Goal: Information Seeking & Learning: Find specific fact

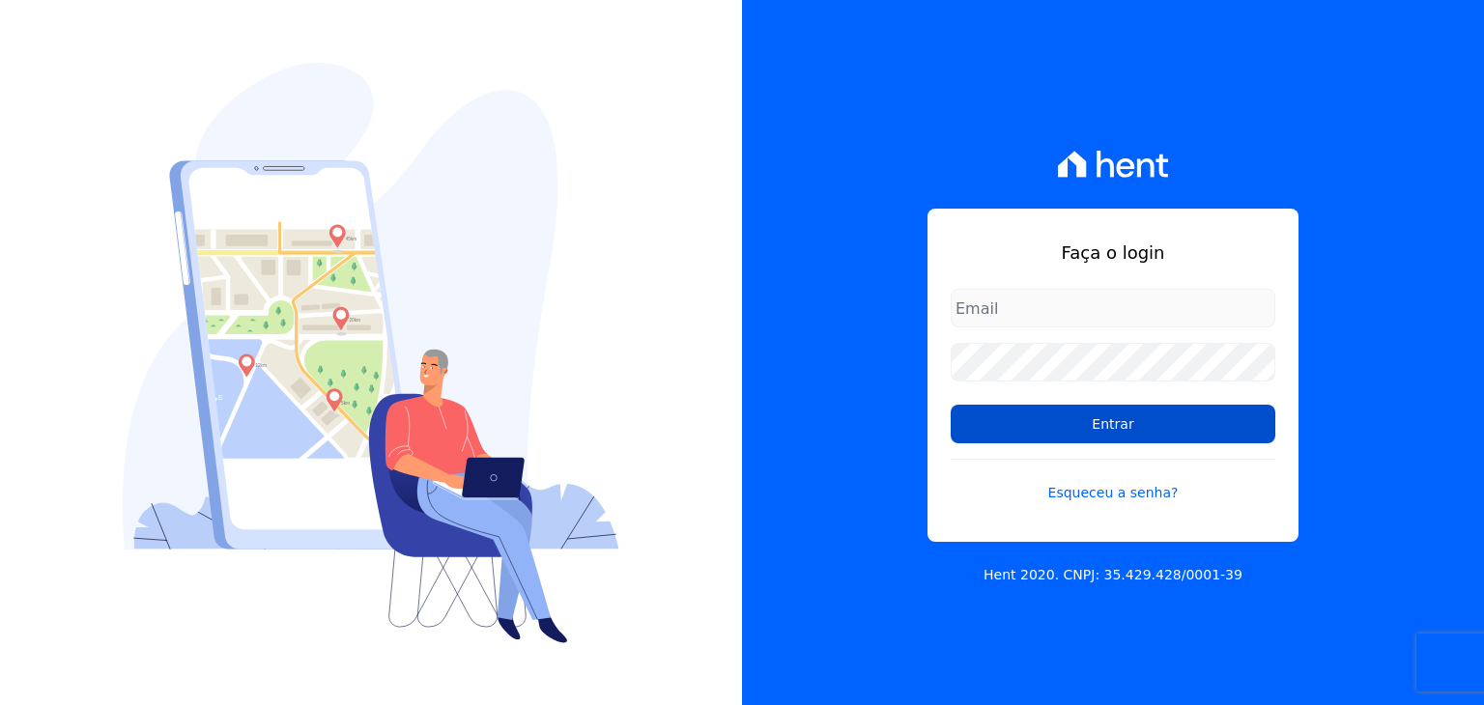
type input "administrativo@valeincorp.com.br"
click at [1089, 423] on input "Entrar" at bounding box center [1112, 424] width 325 height 39
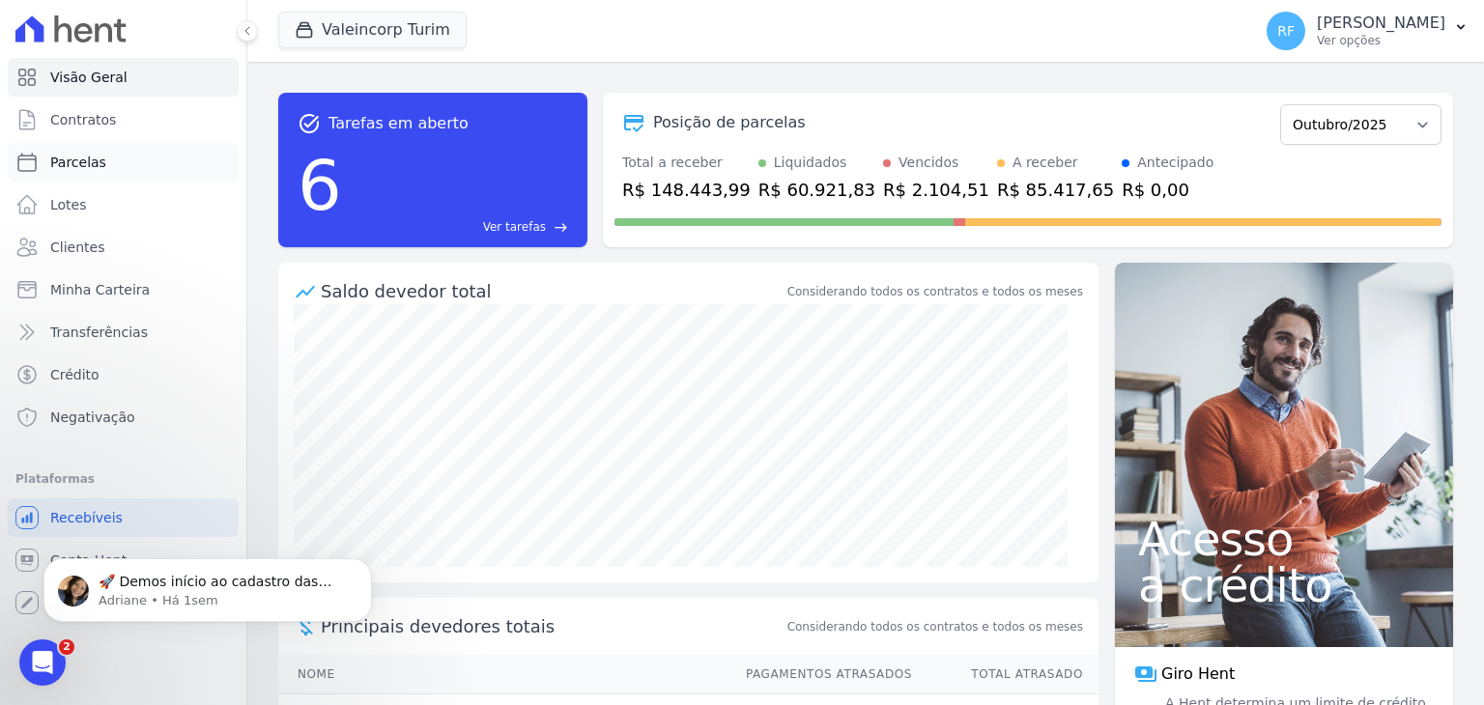
click at [129, 161] on link "Parcelas" at bounding box center [123, 162] width 231 height 39
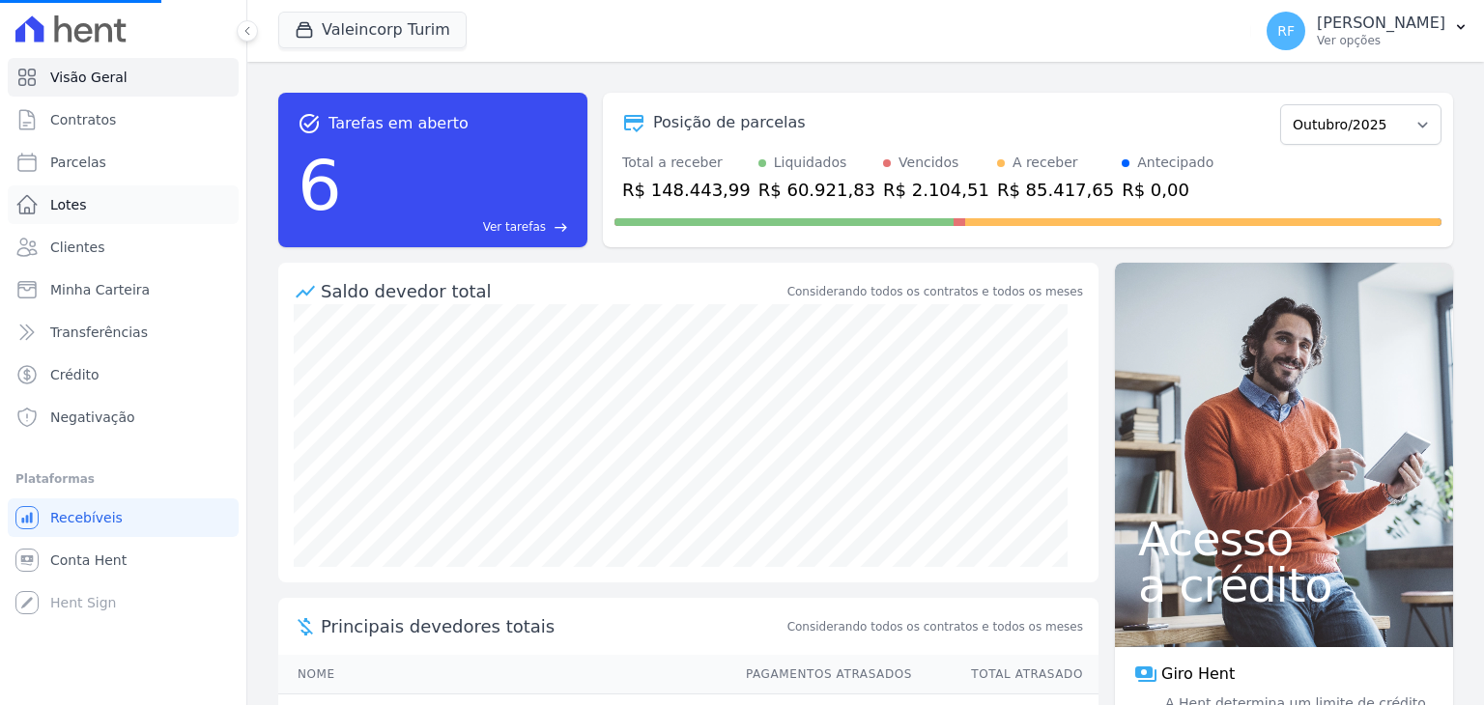
select select
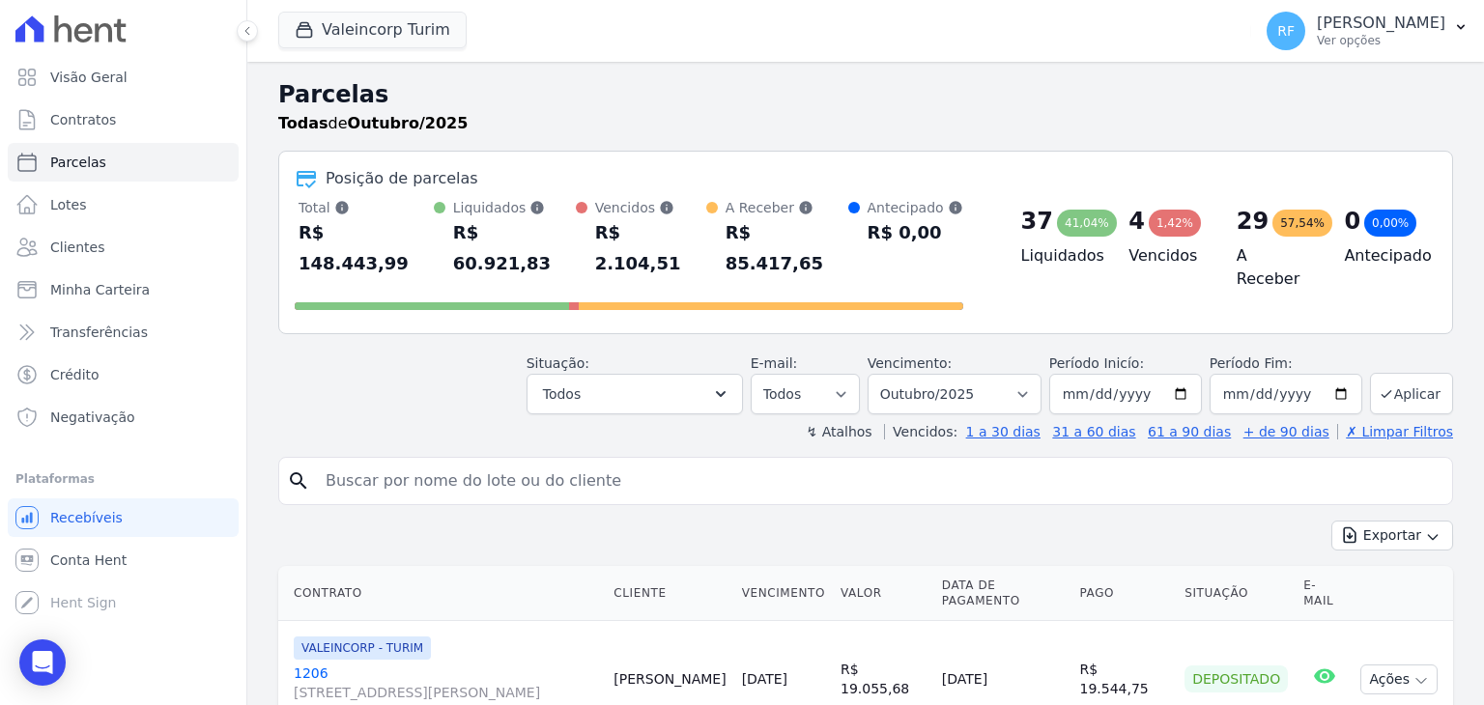
click at [502, 462] on input "search" at bounding box center [879, 481] width 1130 height 39
type input "tais"
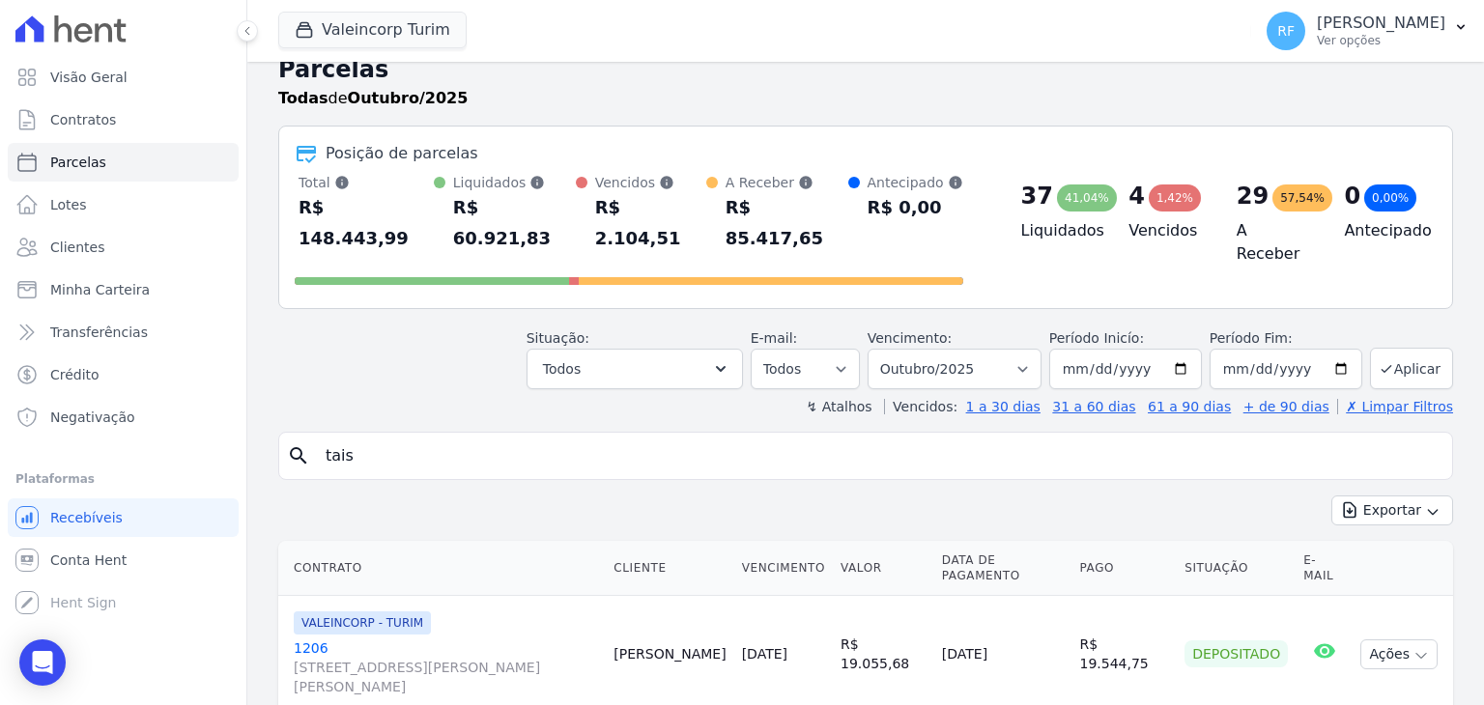
scroll to position [97, 0]
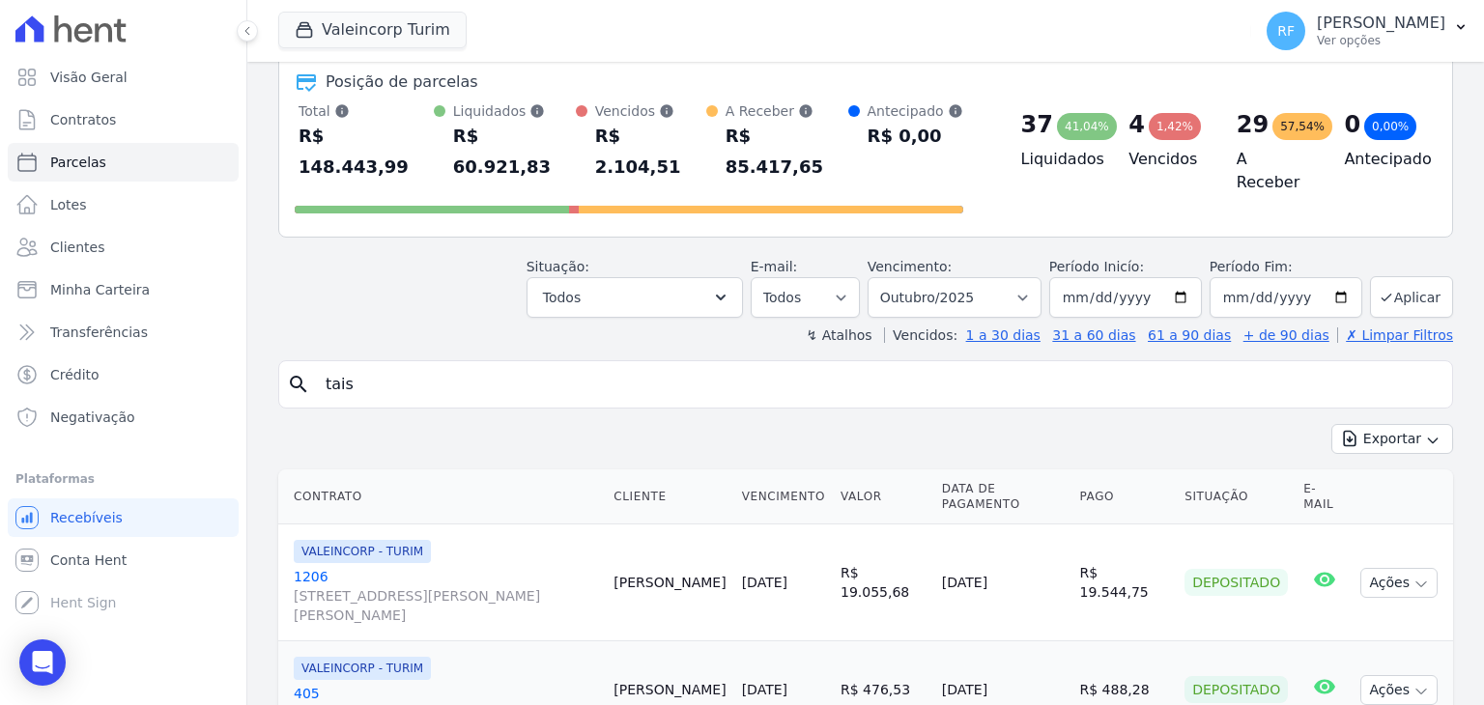
select select
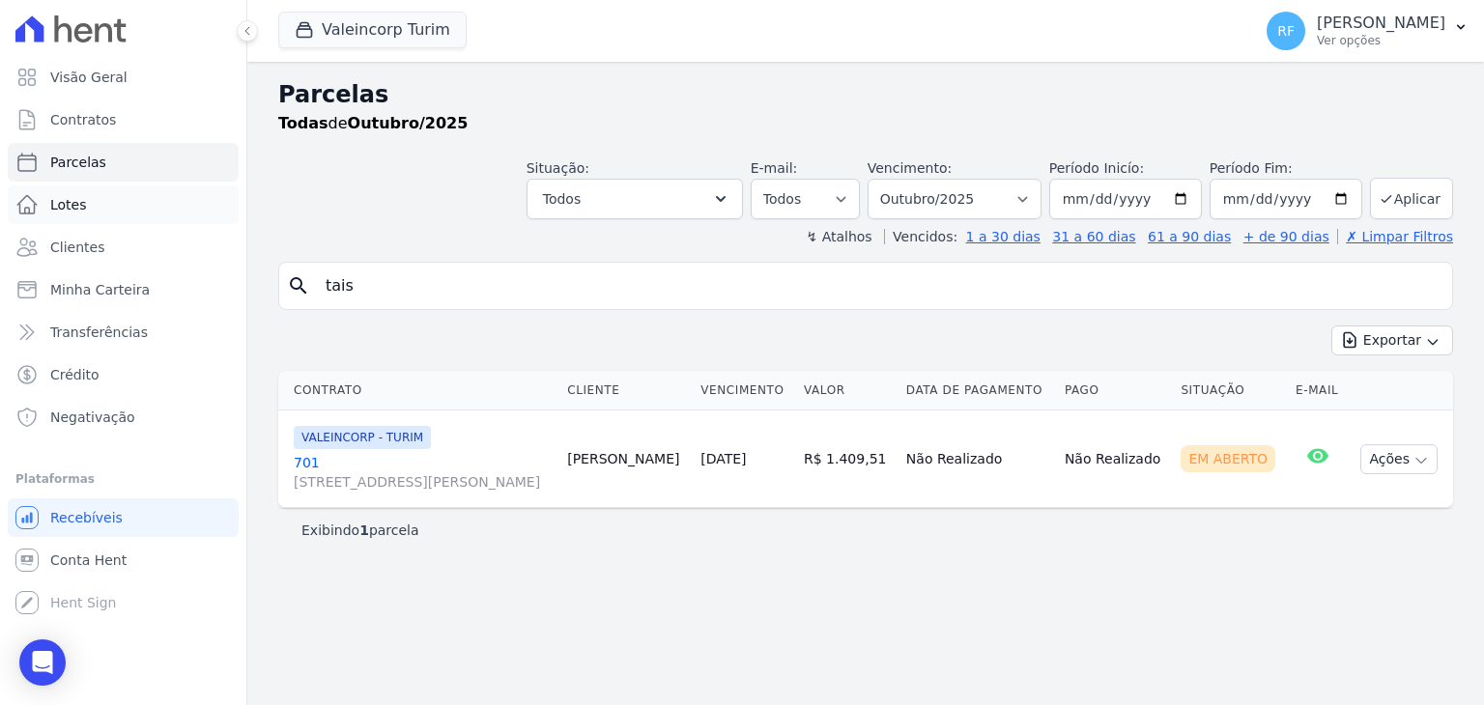
click at [156, 213] on link "Lotes" at bounding box center [123, 204] width 231 height 39
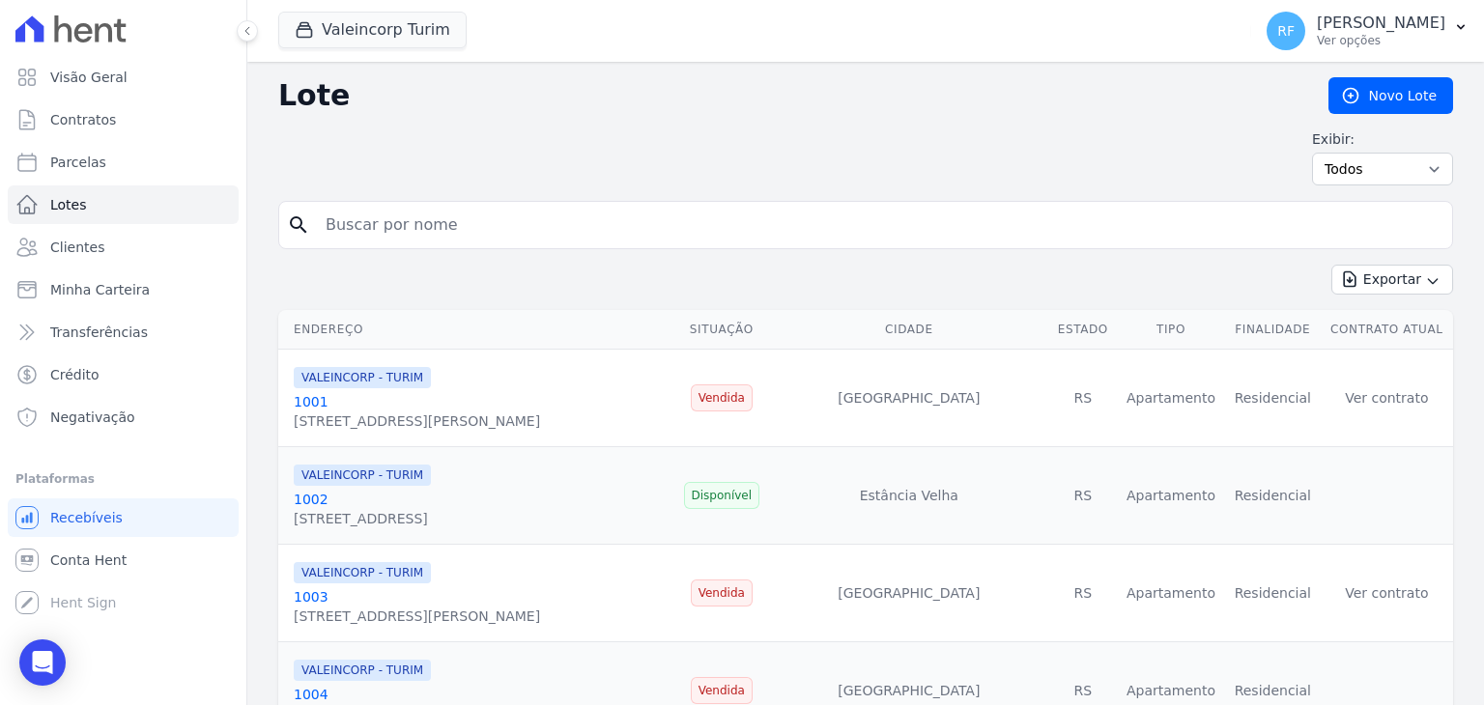
click at [556, 213] on input "search" at bounding box center [879, 225] width 1130 height 39
click at [506, 225] on input "tais" at bounding box center [879, 225] width 1130 height 39
type input "tais"
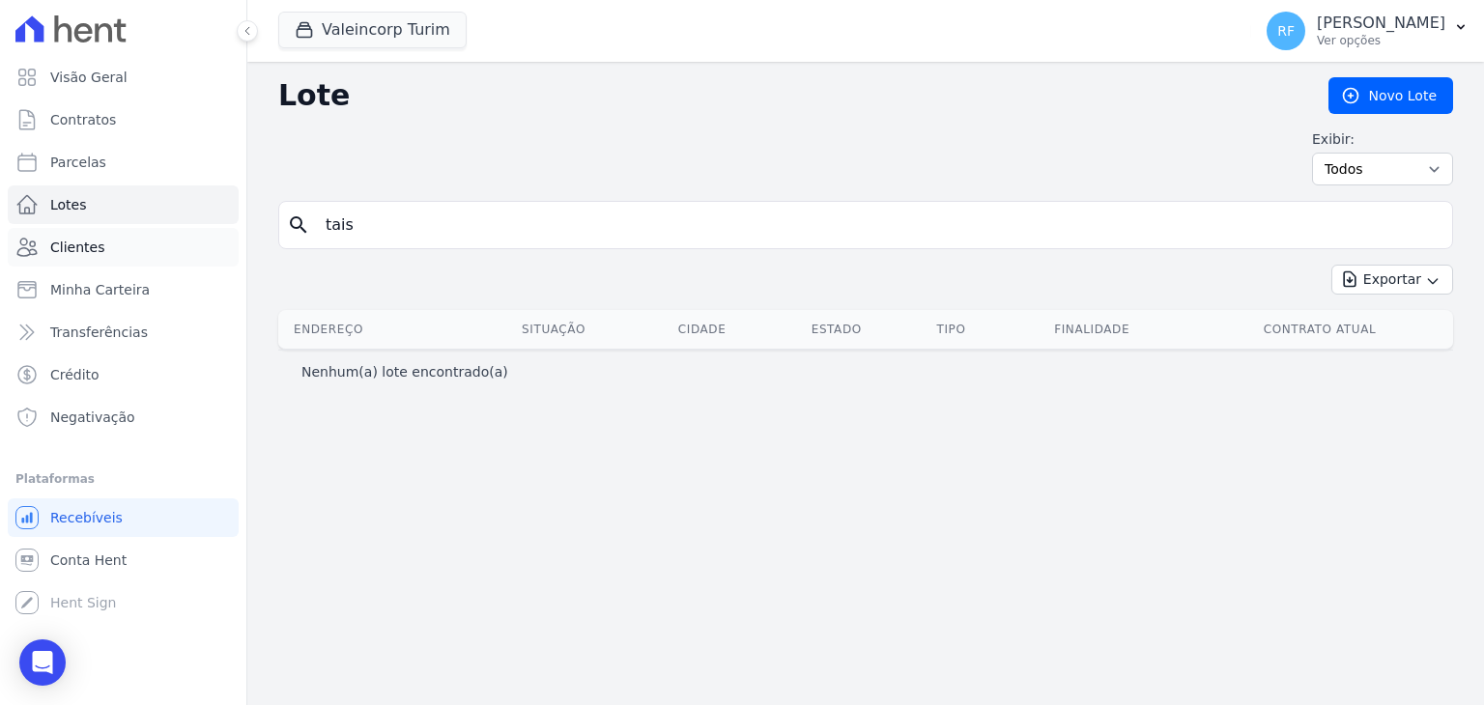
click at [128, 241] on link "Clientes" at bounding box center [123, 247] width 231 height 39
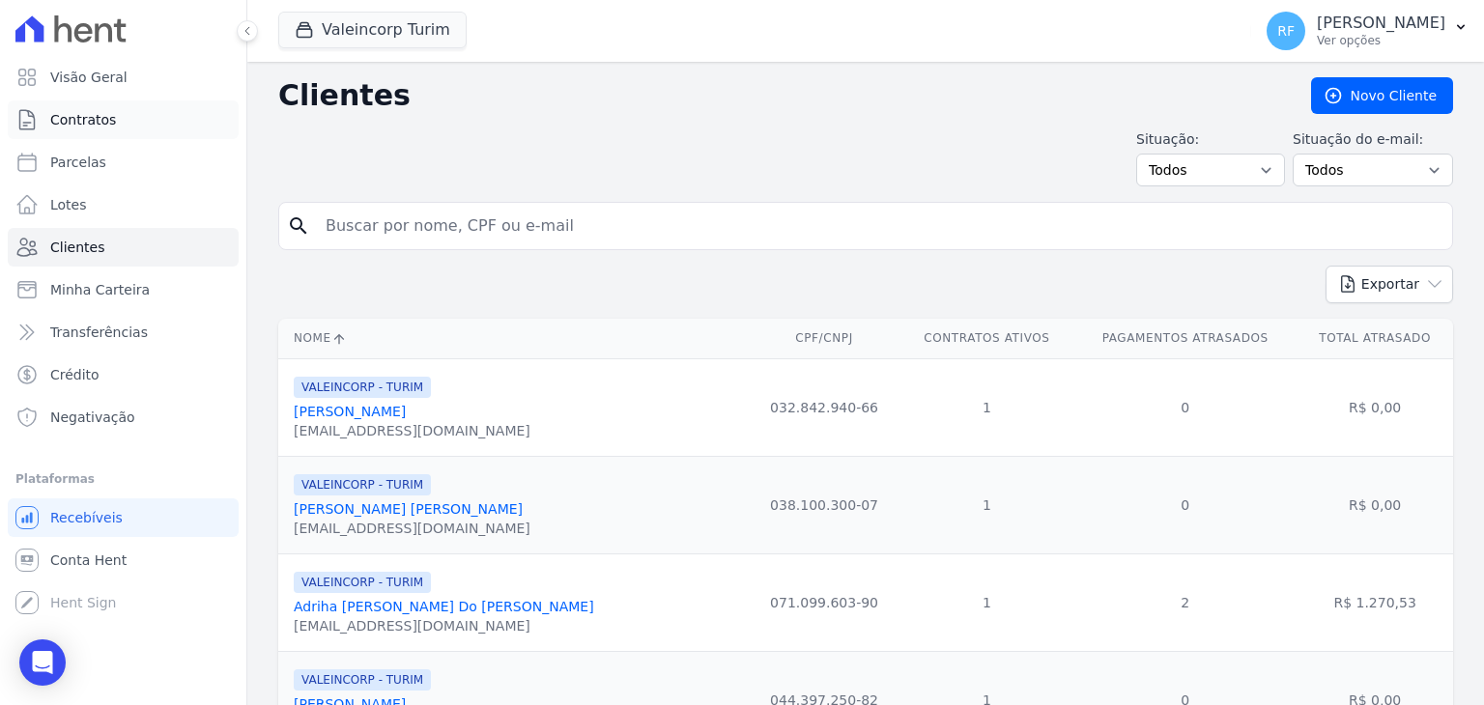
click at [91, 136] on link "Contratos" at bounding box center [123, 119] width 231 height 39
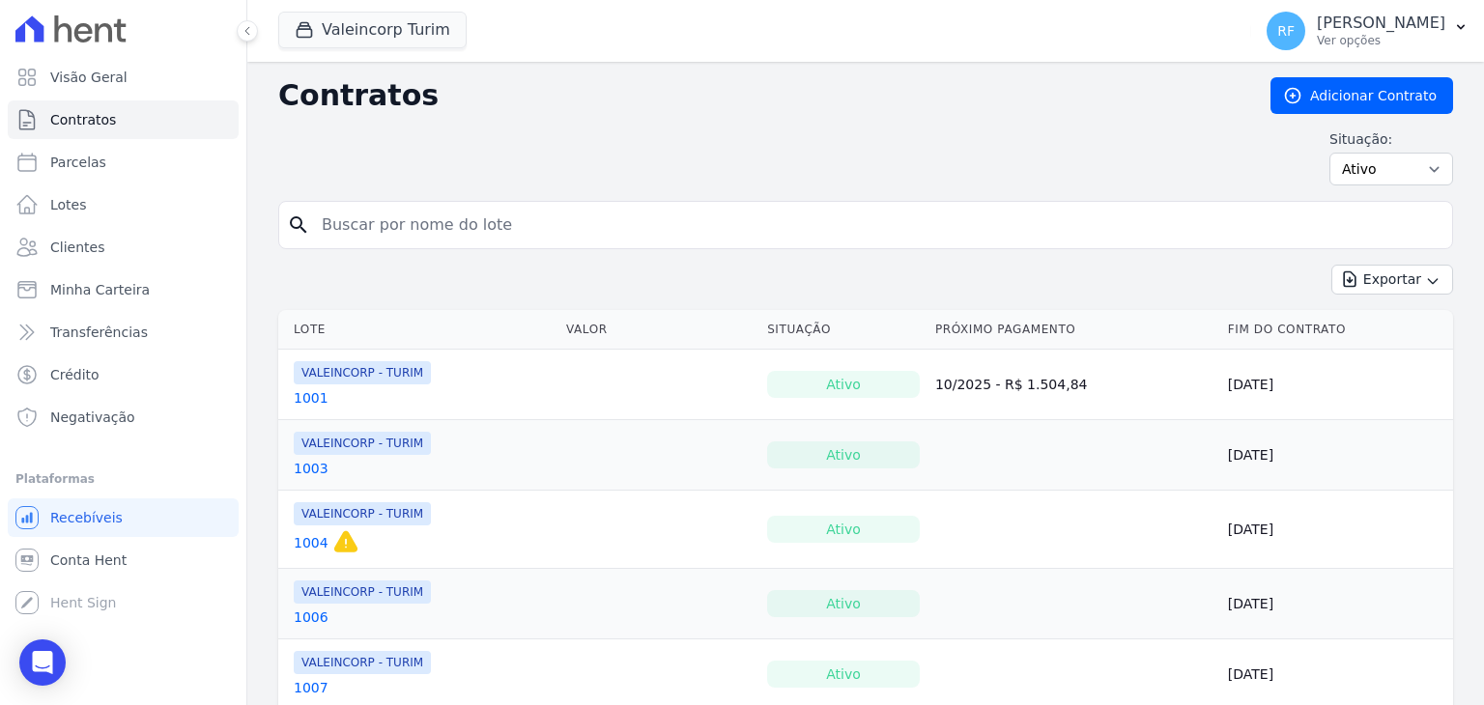
click at [382, 228] on input "search" at bounding box center [877, 225] width 1134 height 39
type input "tais"
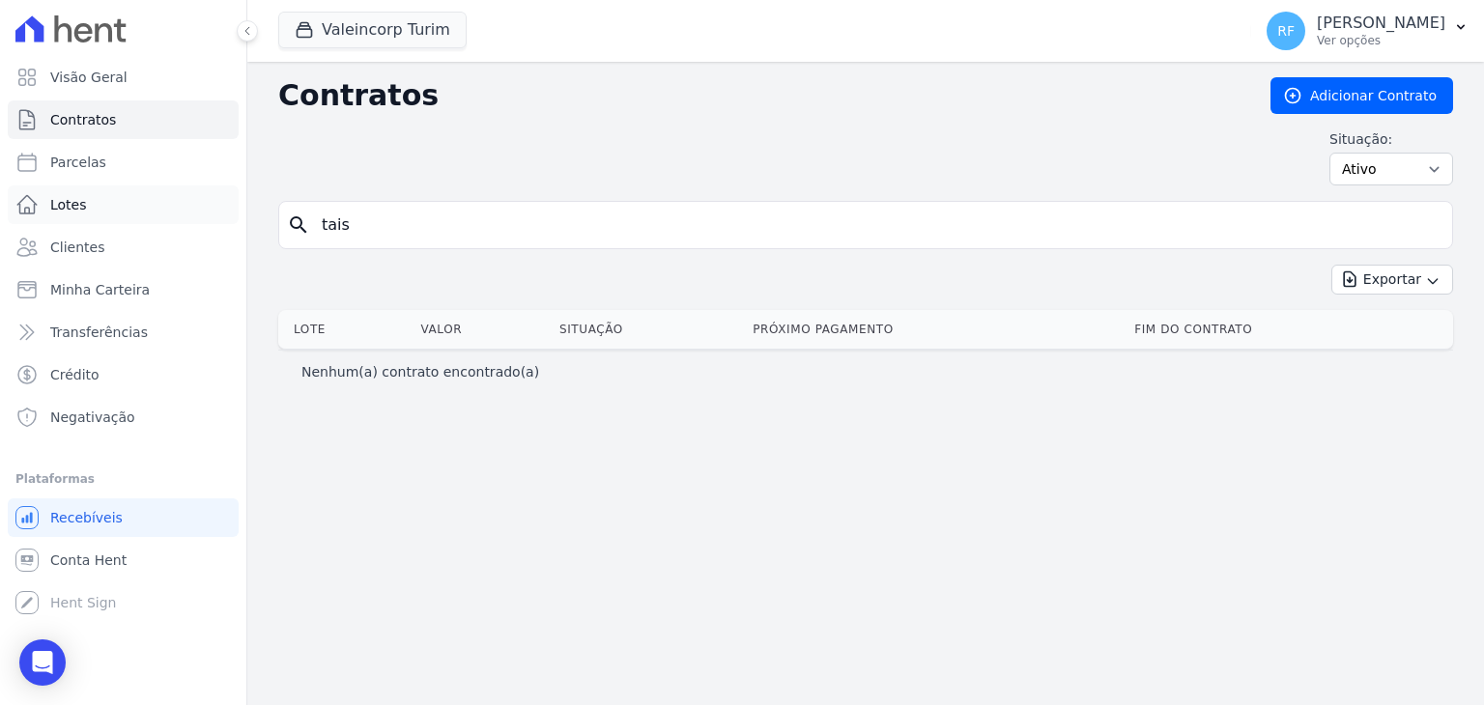
drag, startPoint x: 410, startPoint y: 213, endPoint x: 185, endPoint y: 195, distance: 224.9
click at [185, 195] on div "Visão Geral Contratos Parcelas Lotes Clientes Minha Carteira Transferências Cré…" at bounding box center [742, 352] width 1484 height 705
click at [86, 238] on span "Clientes" at bounding box center [77, 247] width 54 height 19
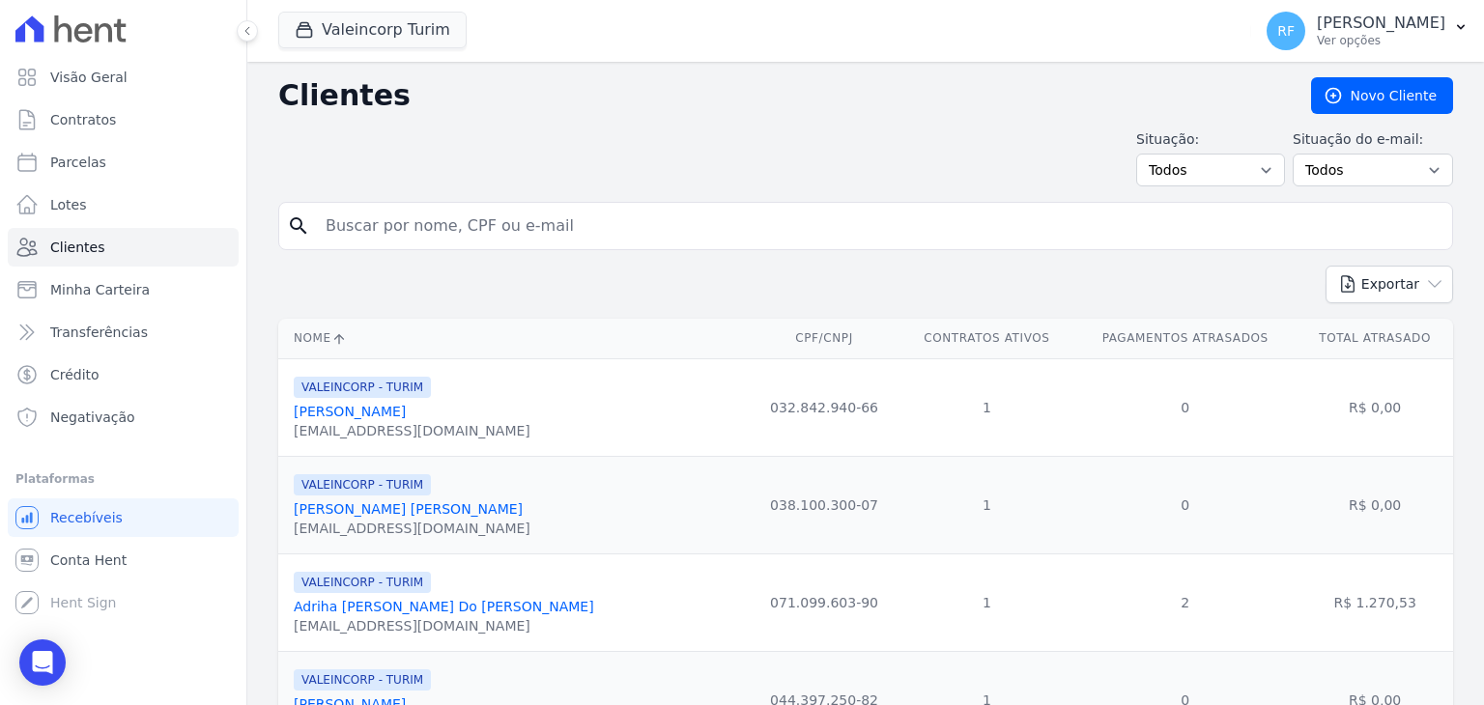
click at [452, 233] on input "search" at bounding box center [879, 226] width 1130 height 39
type input "tais"
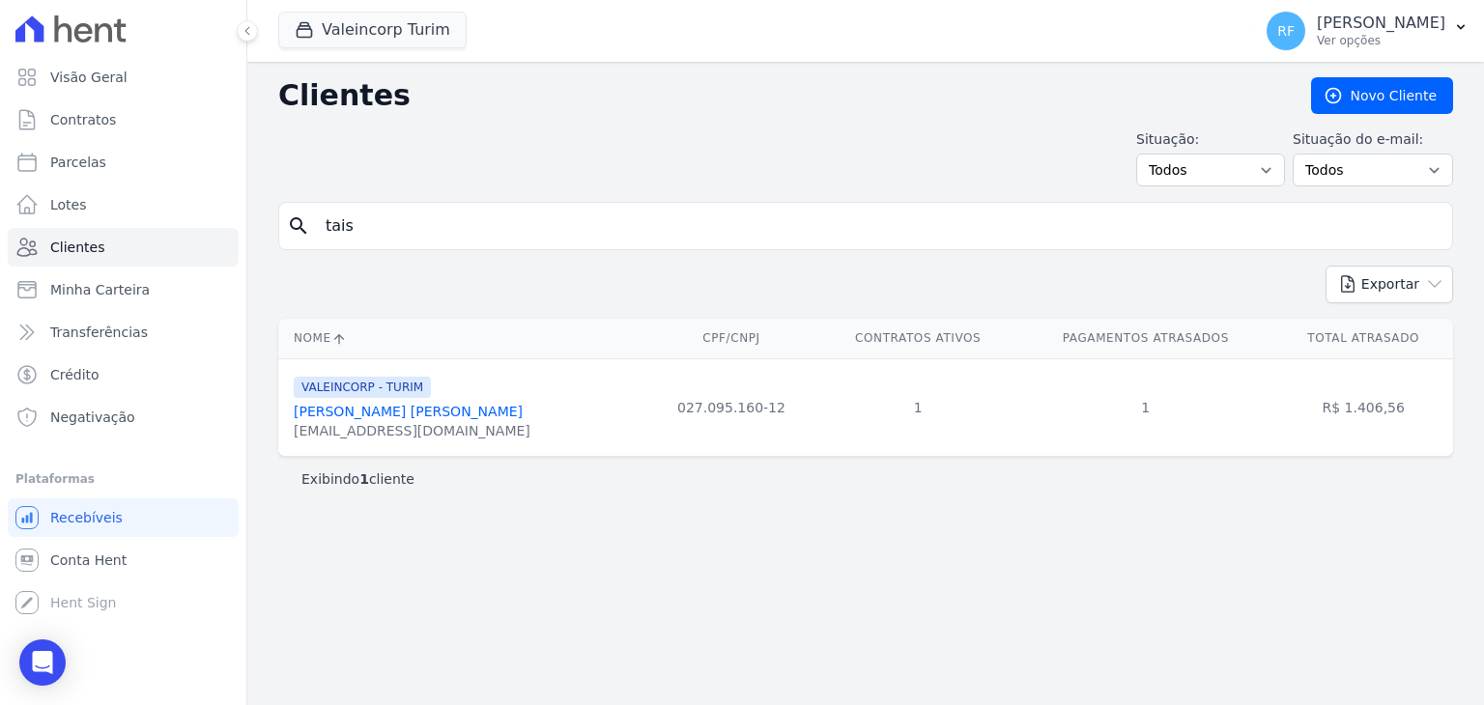
click at [336, 396] on span "VALEINCORP - TURIM" at bounding box center [362, 387] width 137 height 21
click at [375, 395] on span "VALEINCORP - TURIM" at bounding box center [362, 387] width 137 height 21
click at [386, 414] on link "Tais Rodrigues Moura" at bounding box center [408, 411] width 229 height 15
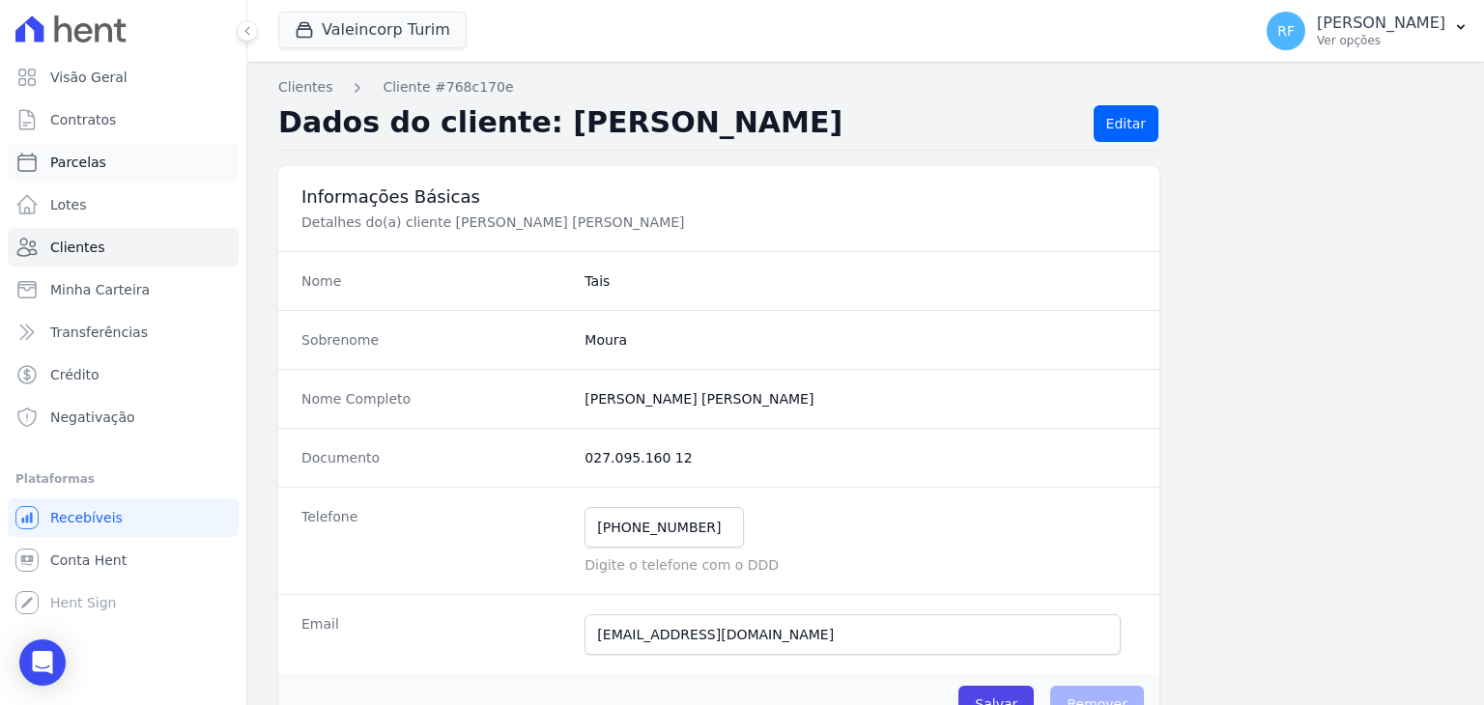
click at [91, 164] on span "Parcelas" at bounding box center [78, 162] width 56 height 19
select select
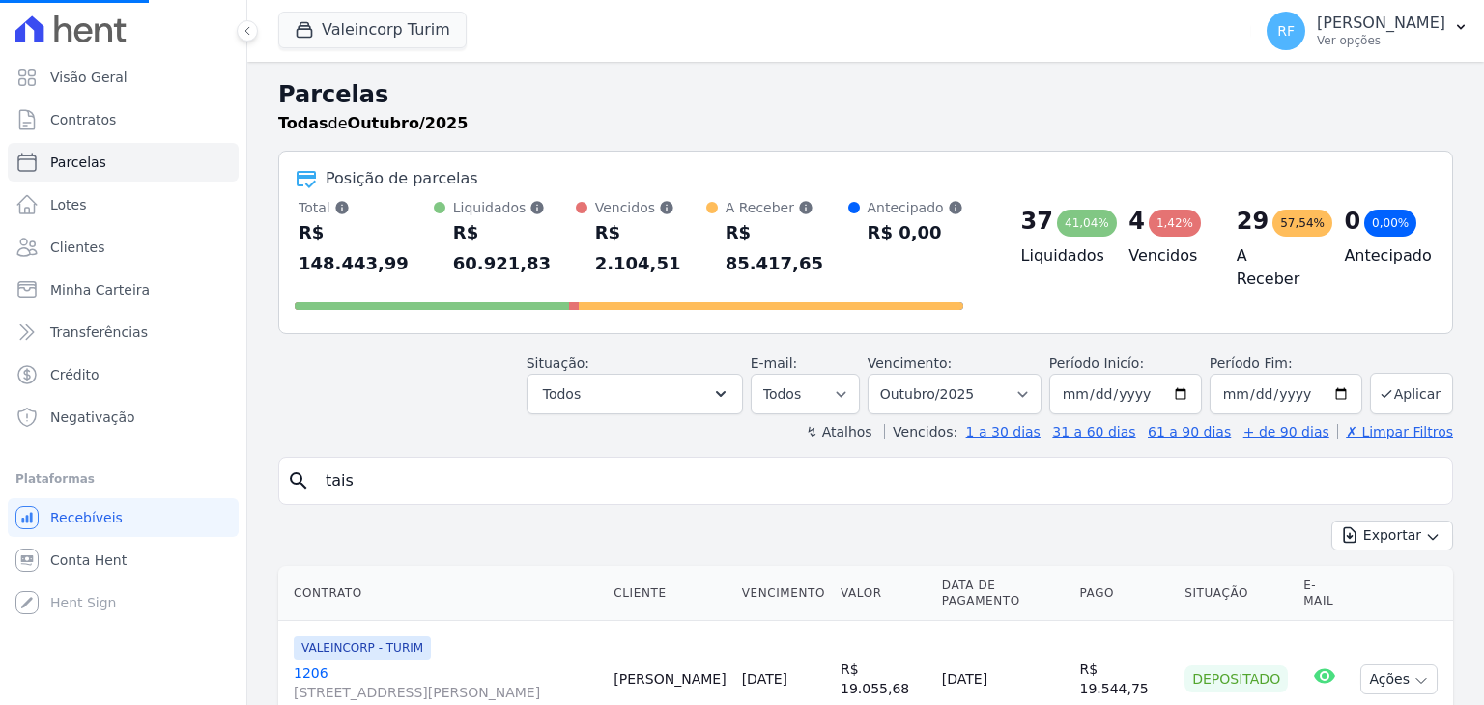
select select
click at [1011, 374] on select "Filtrar por período ──────── Todos os meses Julho/2024 Agosto/2024 Setembro/202…" at bounding box center [954, 394] width 174 height 41
select select "all"
click at [883, 374] on select "Filtrar por período ──────── Todos os meses Julho/2024 Agosto/2024 Setembro/202…" at bounding box center [954, 394] width 174 height 41
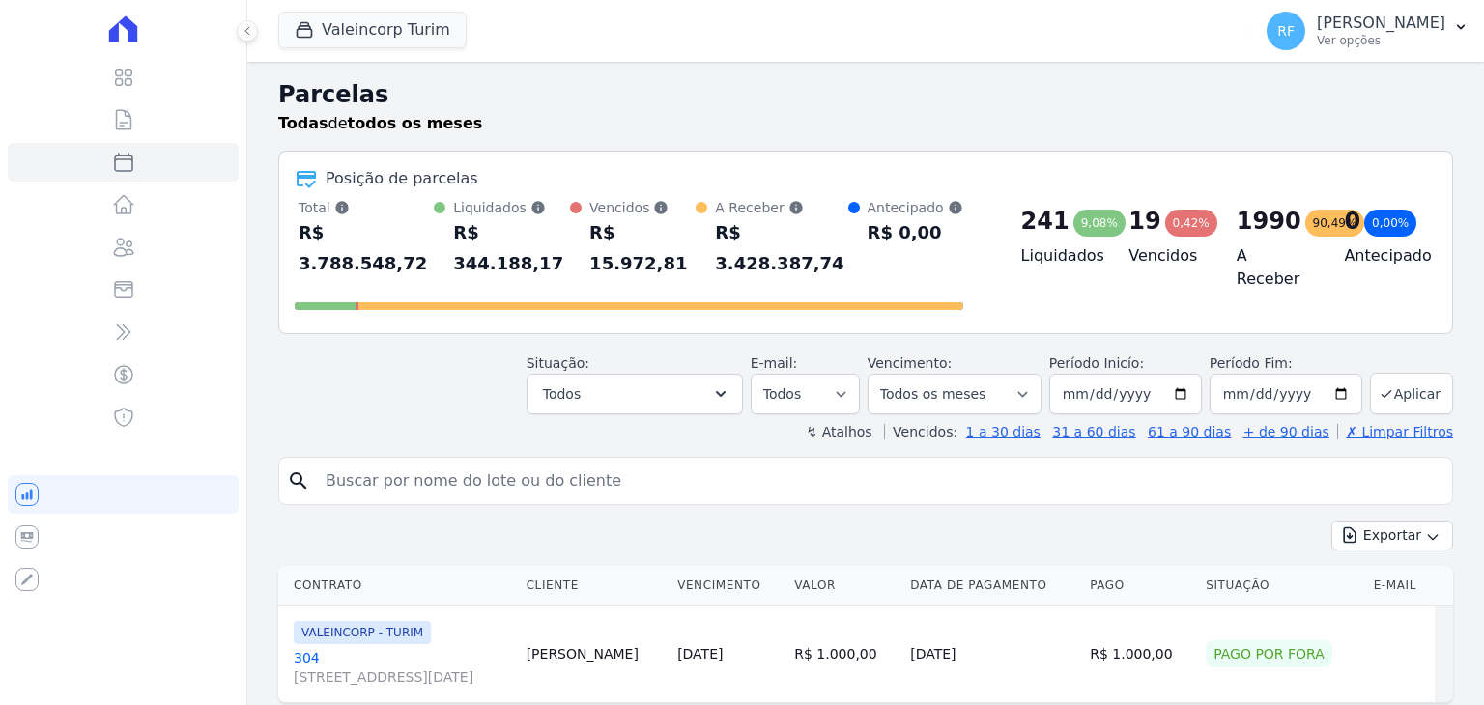
select select
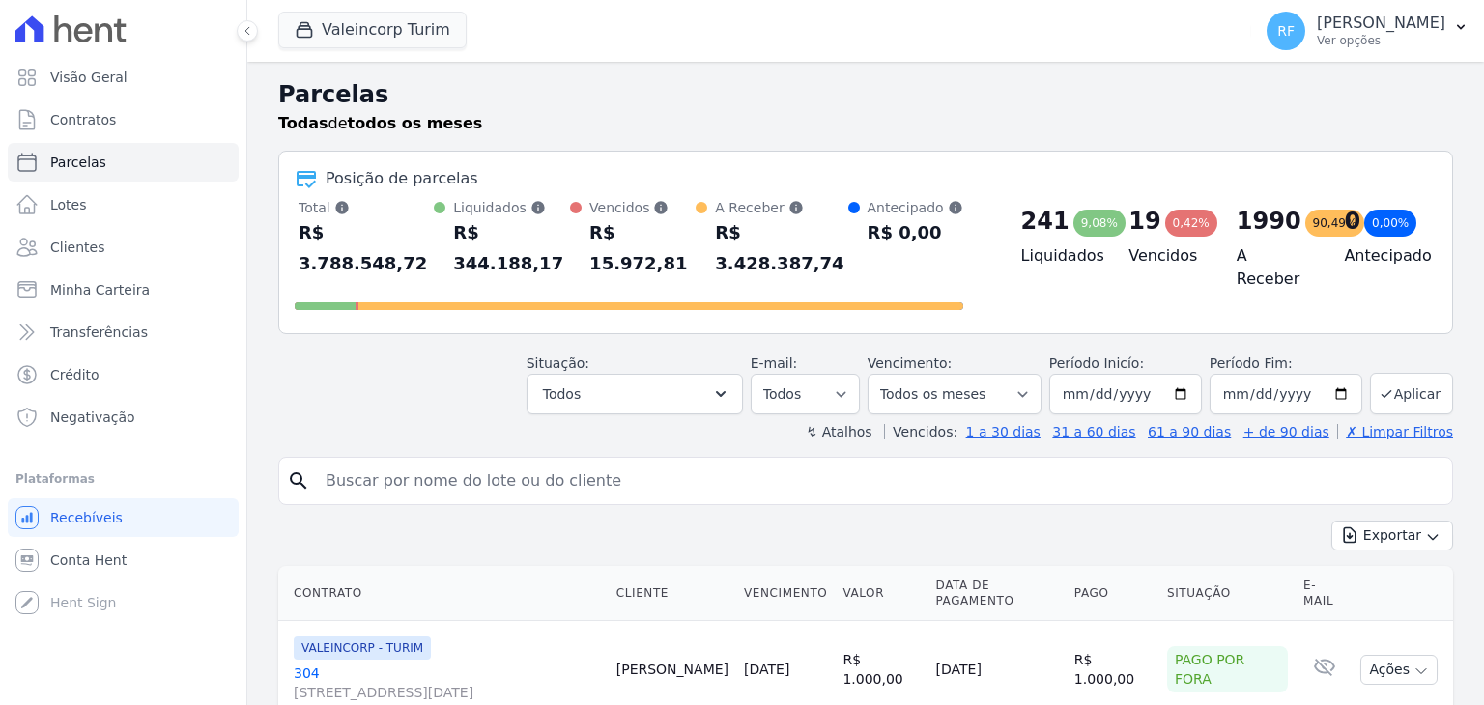
click at [502, 462] on input "search" at bounding box center [879, 481] width 1130 height 39
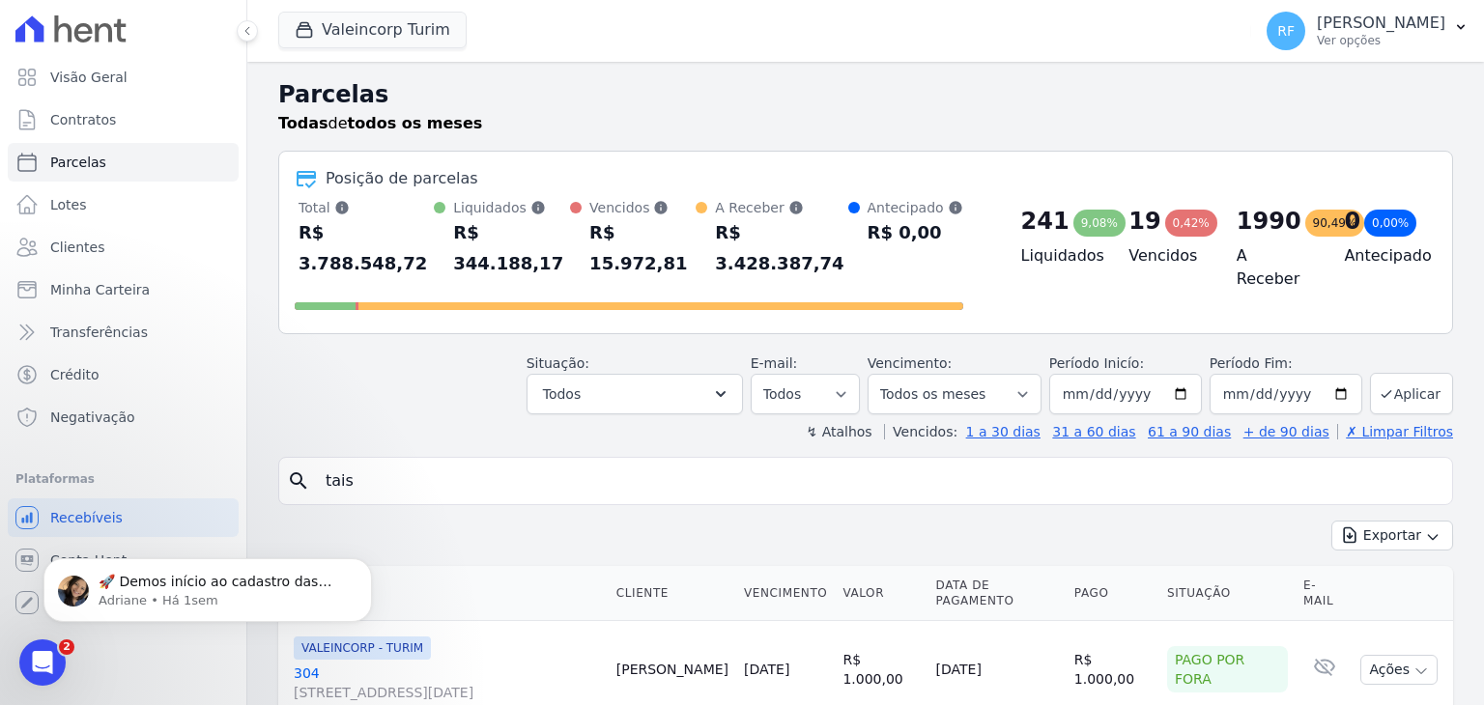
type input "tais"
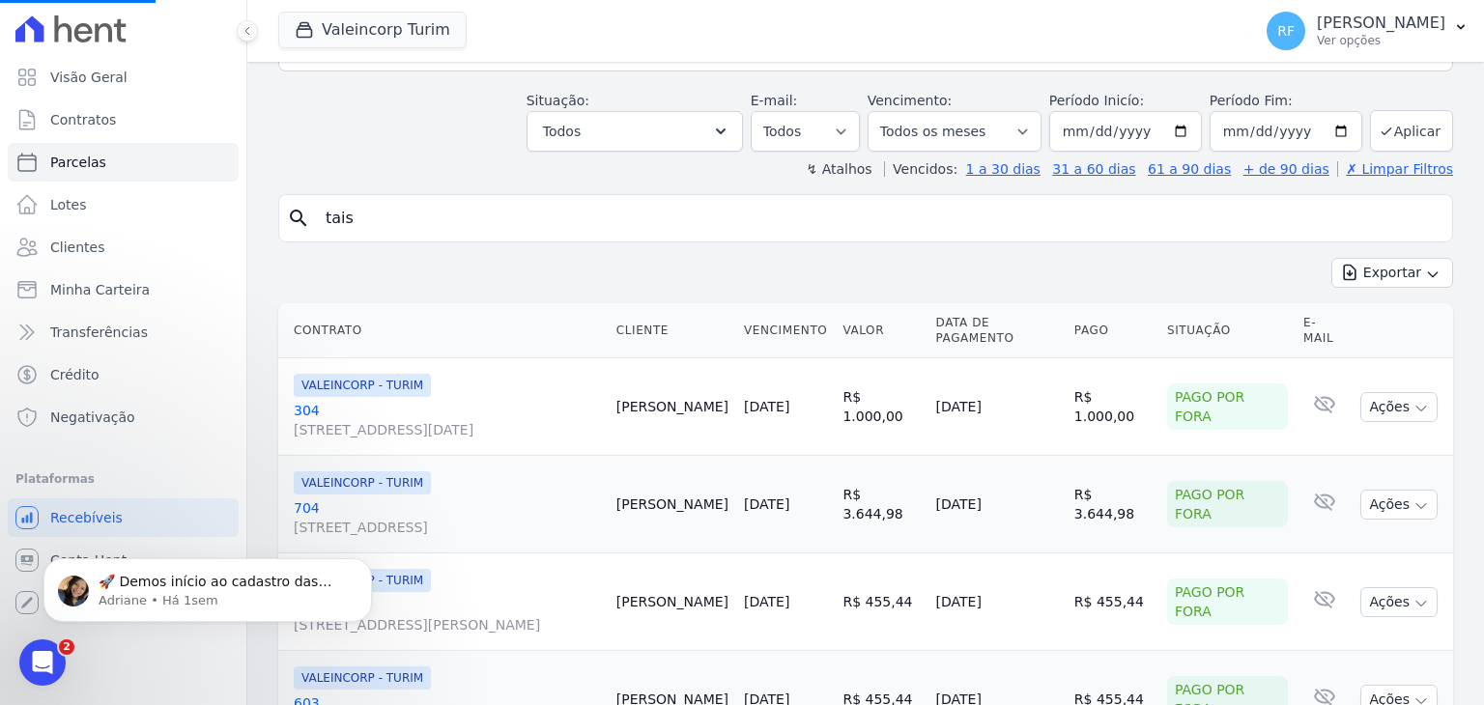
scroll to position [290, 0]
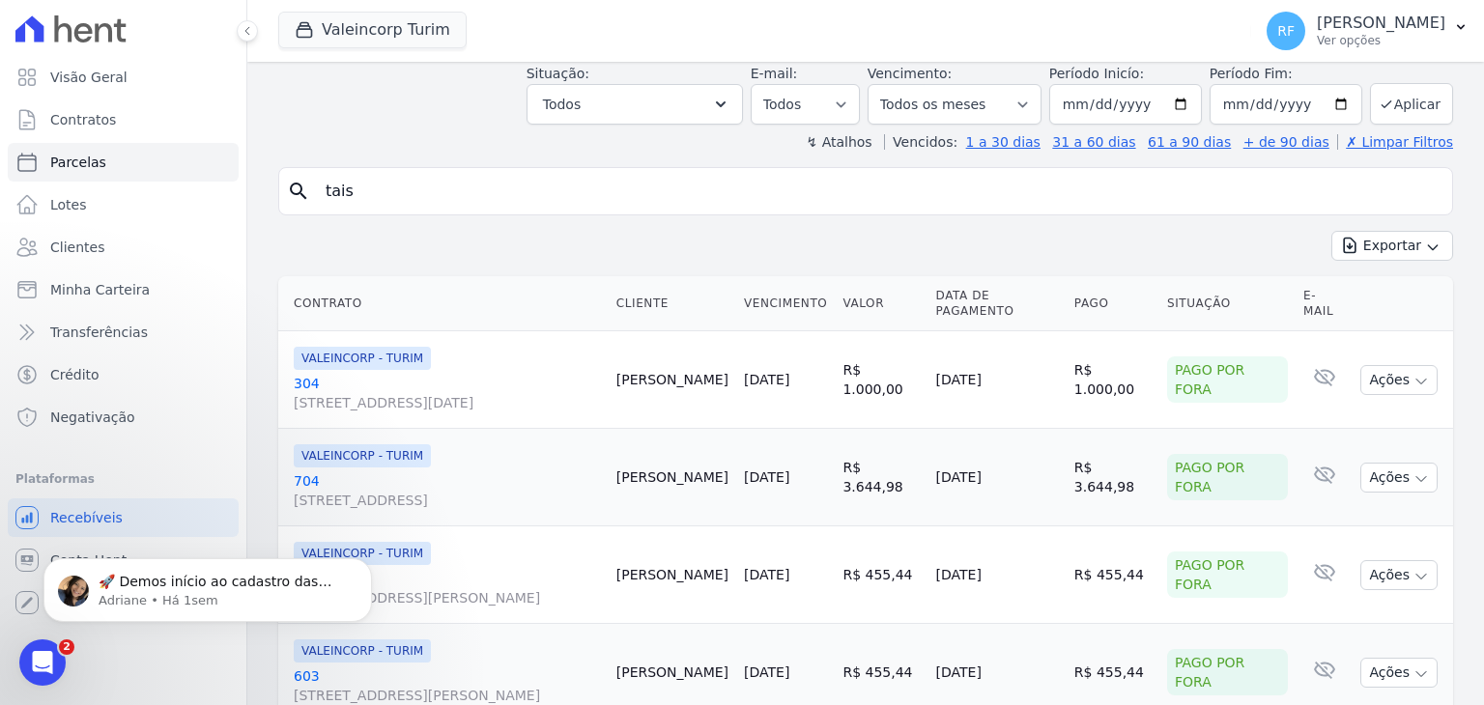
select select
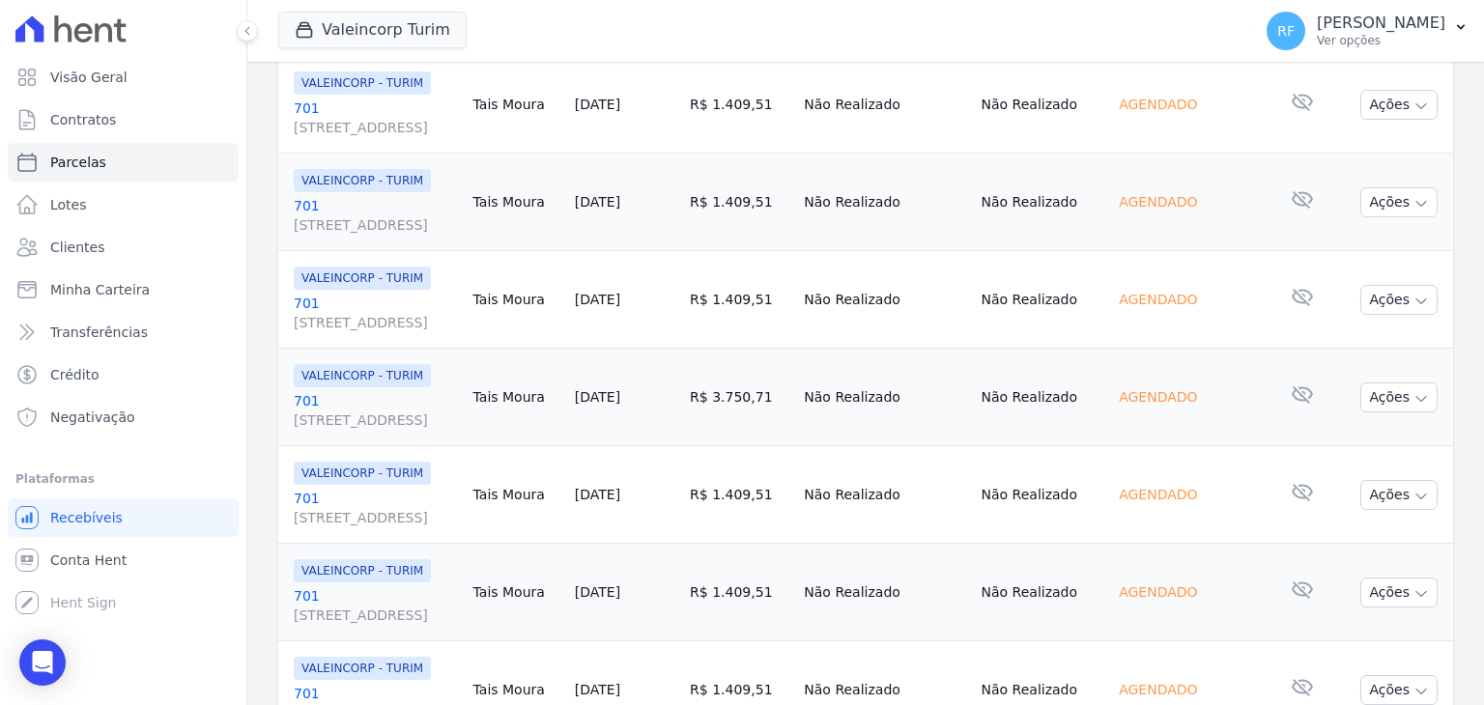
scroll to position [2222, 0]
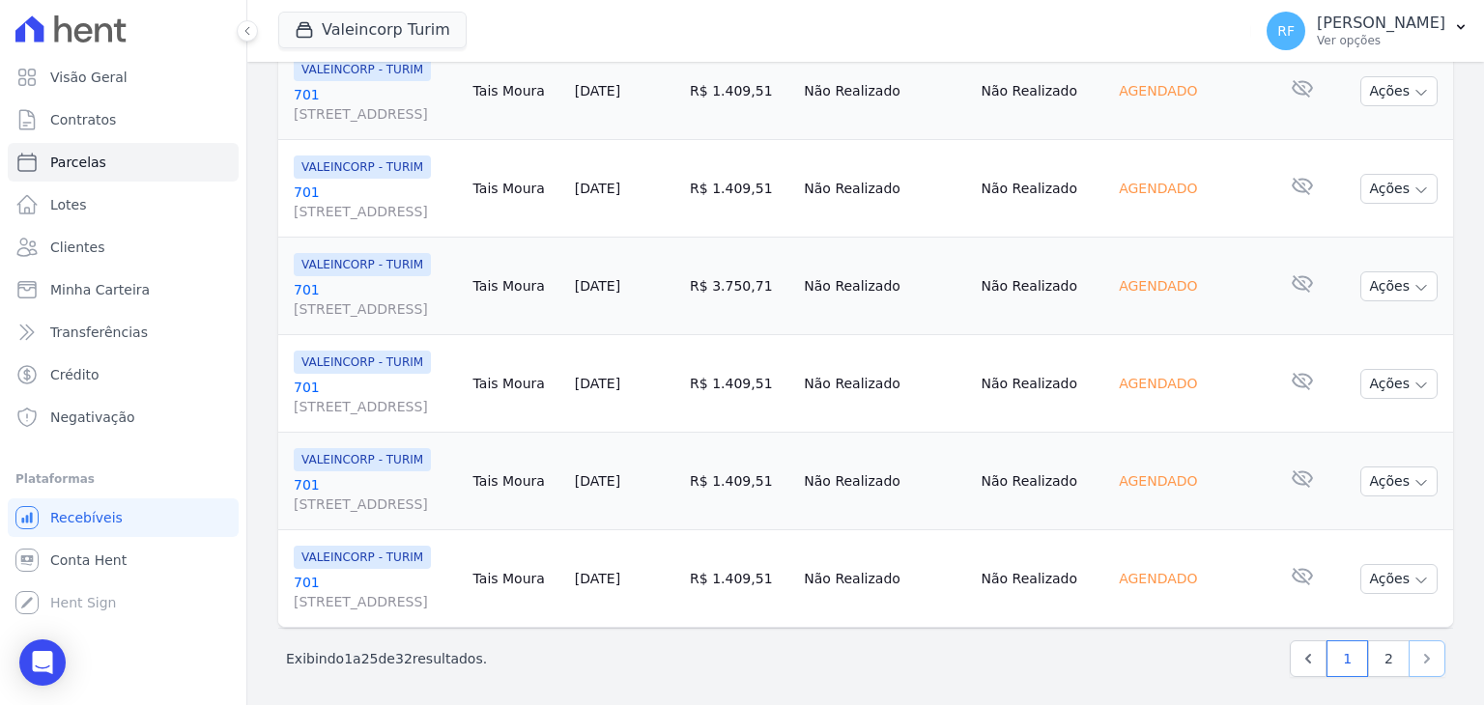
click at [1424, 654] on icon "Next" at bounding box center [1427, 659] width 6 height 10
select select
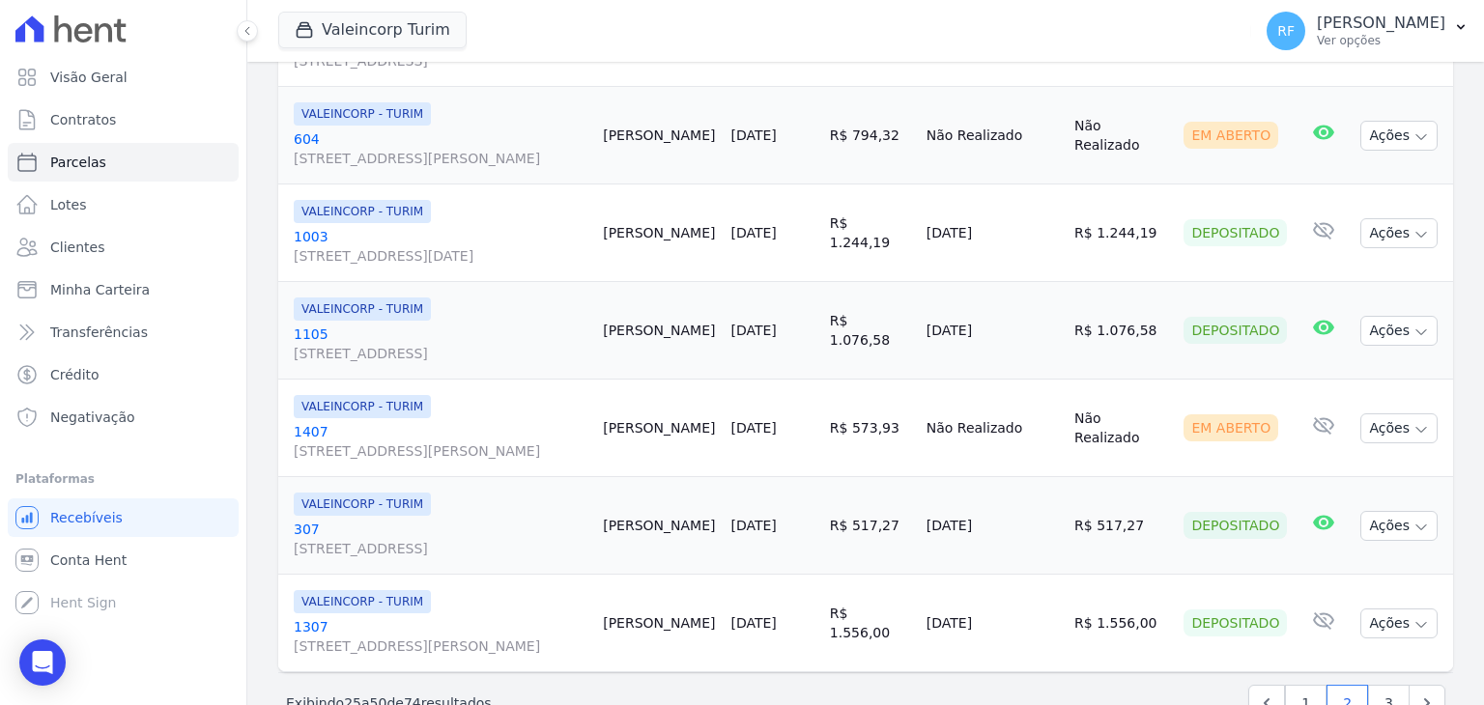
scroll to position [2440, 0]
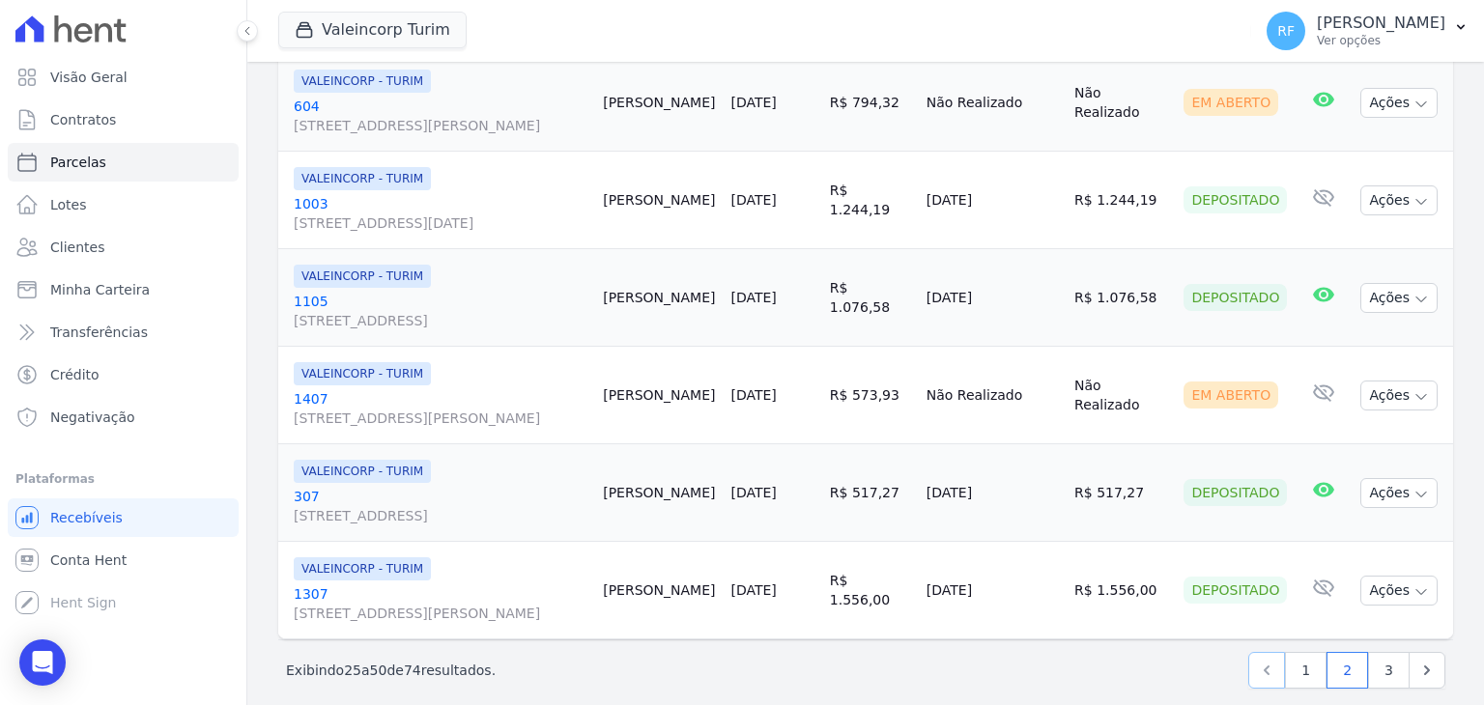
click at [1257, 661] on icon "Previous" at bounding box center [1266, 670] width 19 height 19
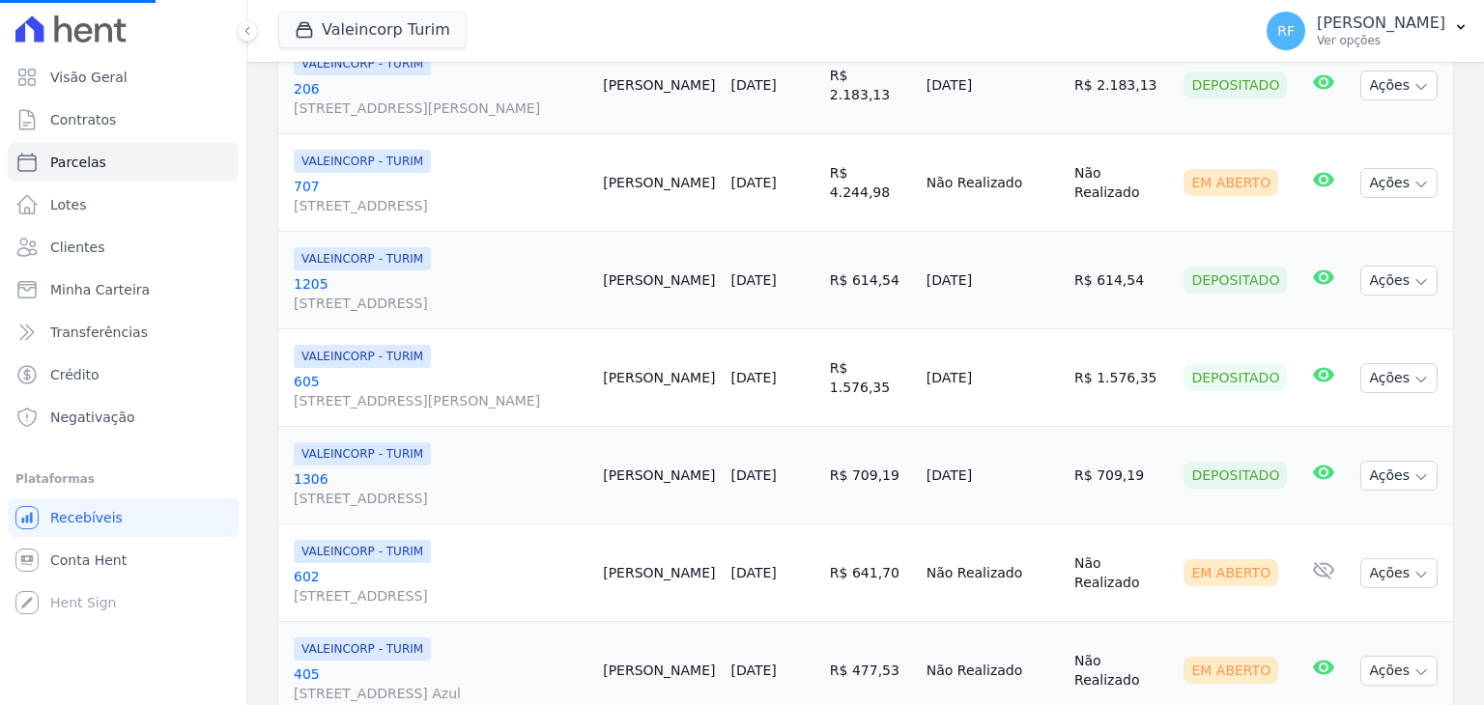
scroll to position [1281, 0]
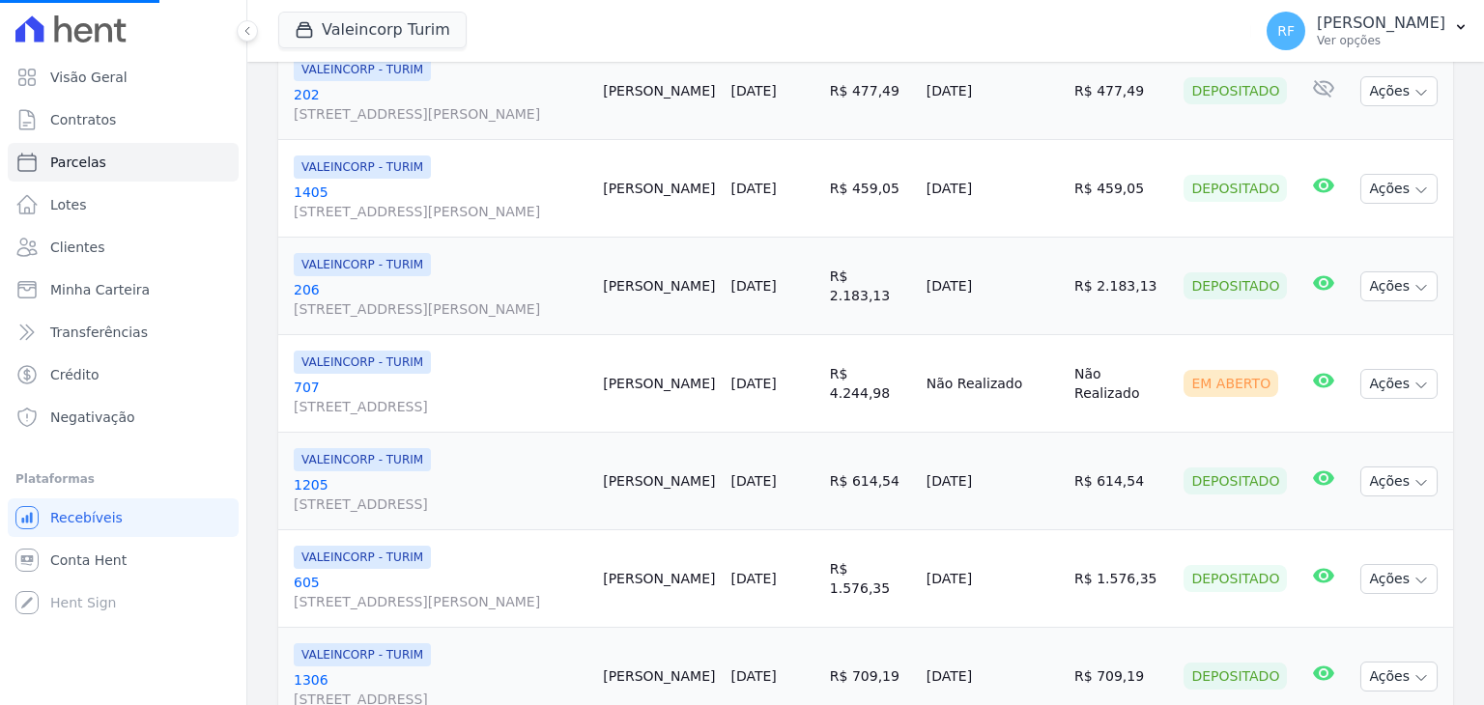
select select
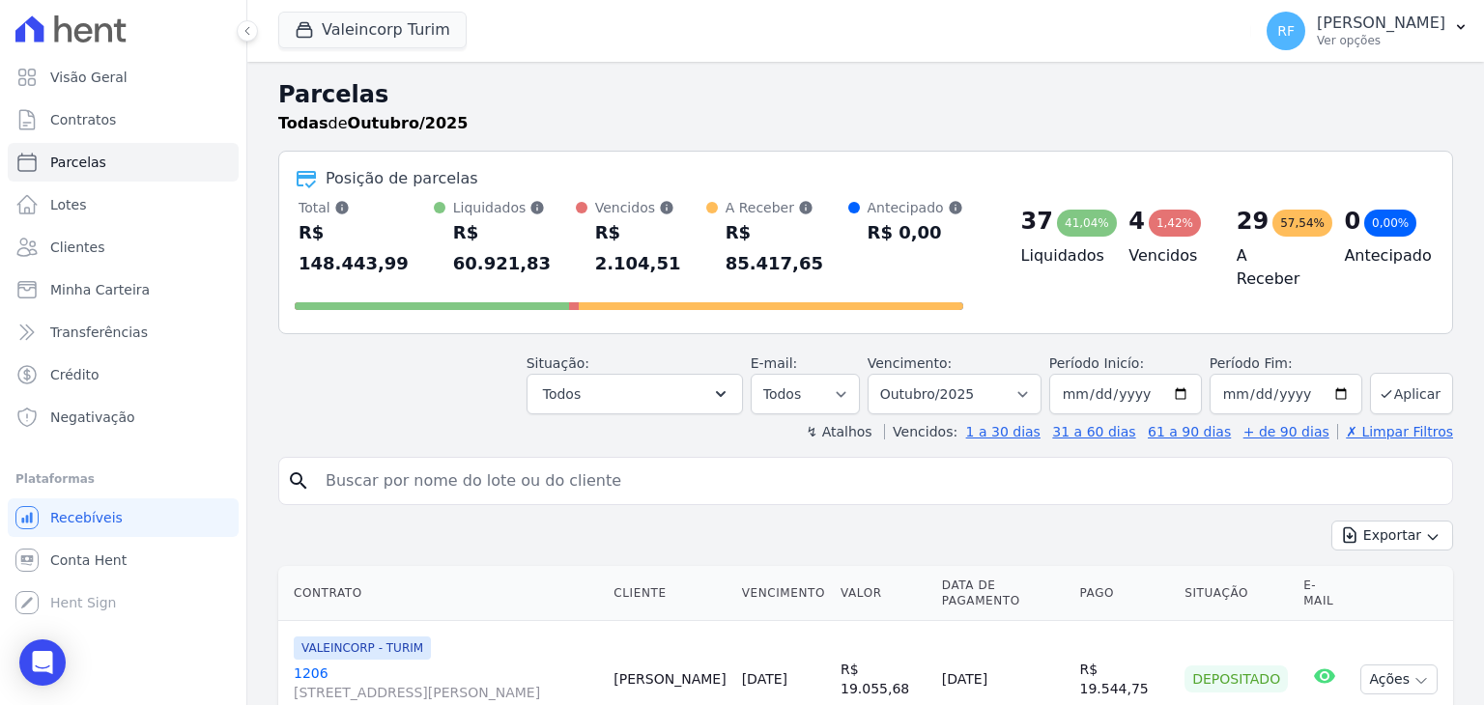
click at [494, 462] on input "search" at bounding box center [879, 481] width 1130 height 39
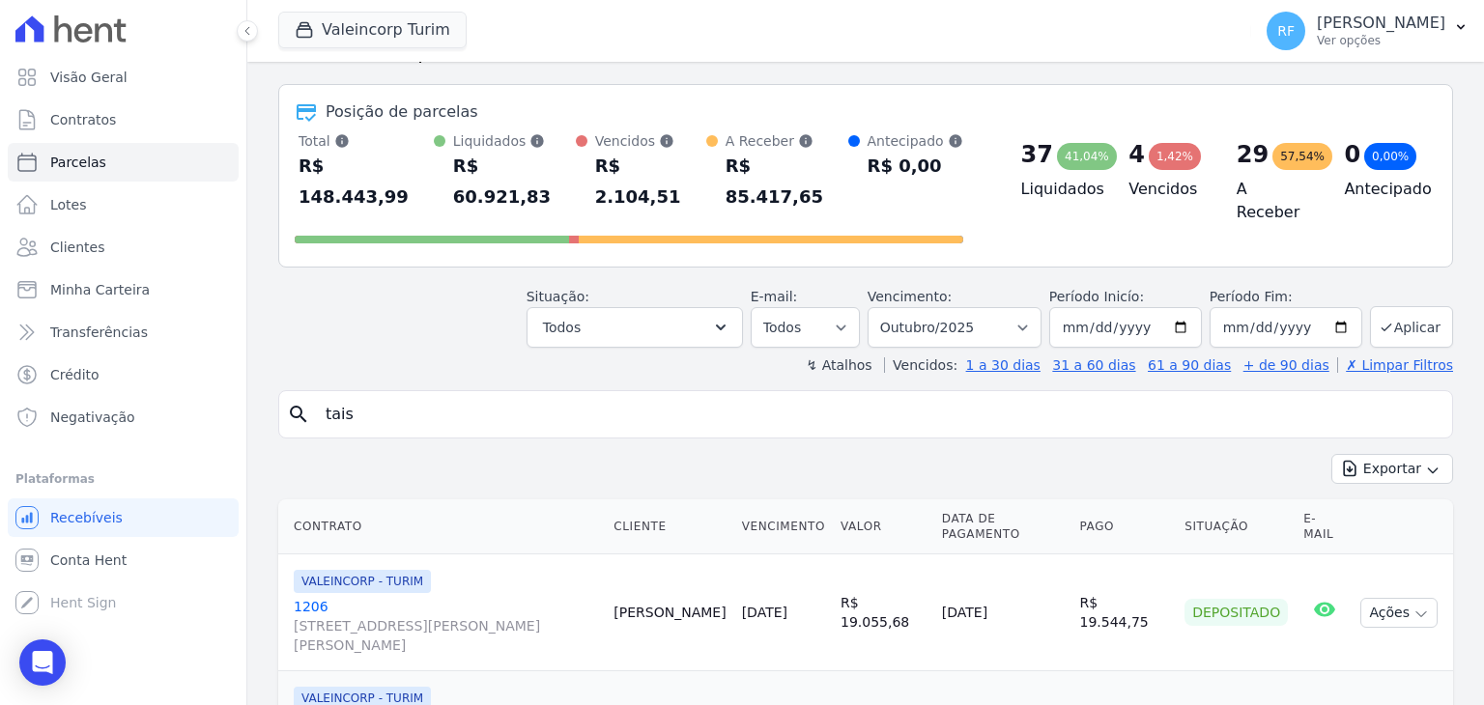
scroll to position [97, 0]
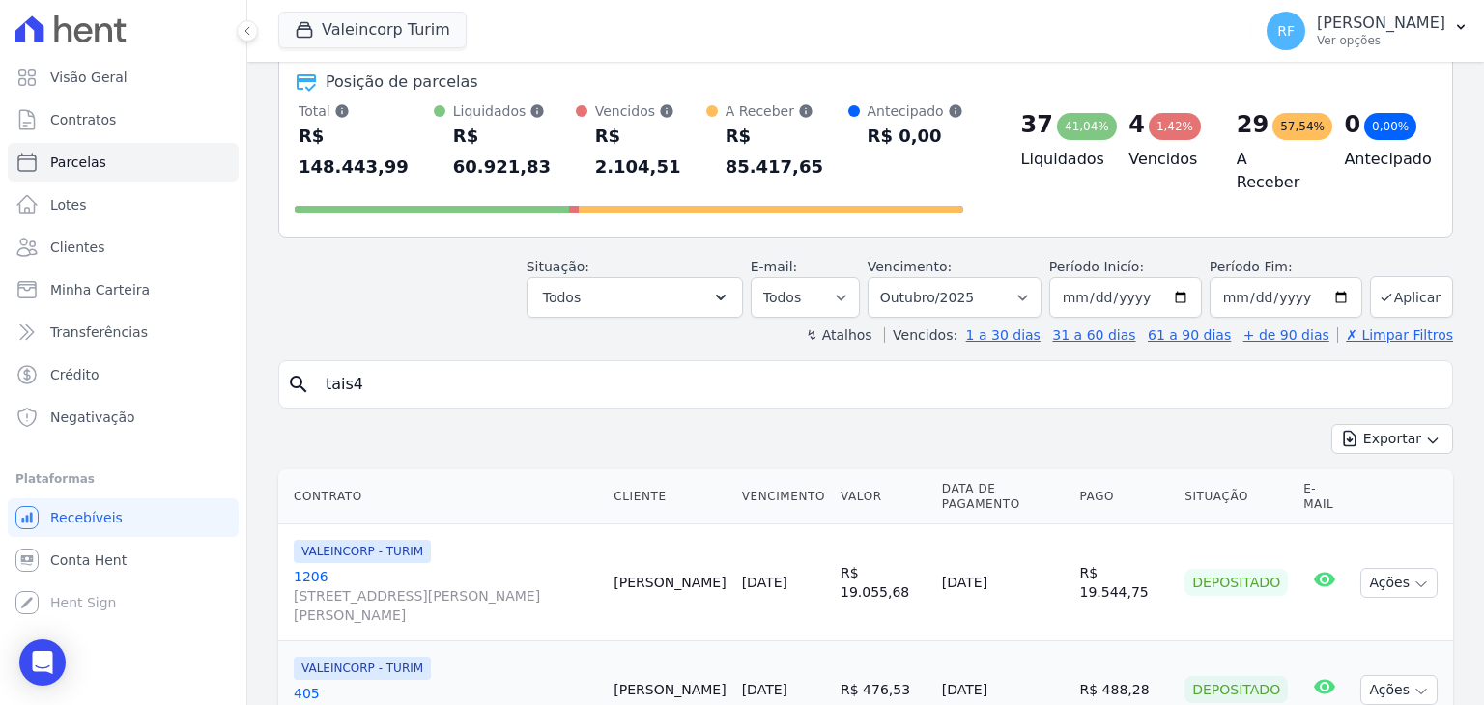
type input "tais"
select select
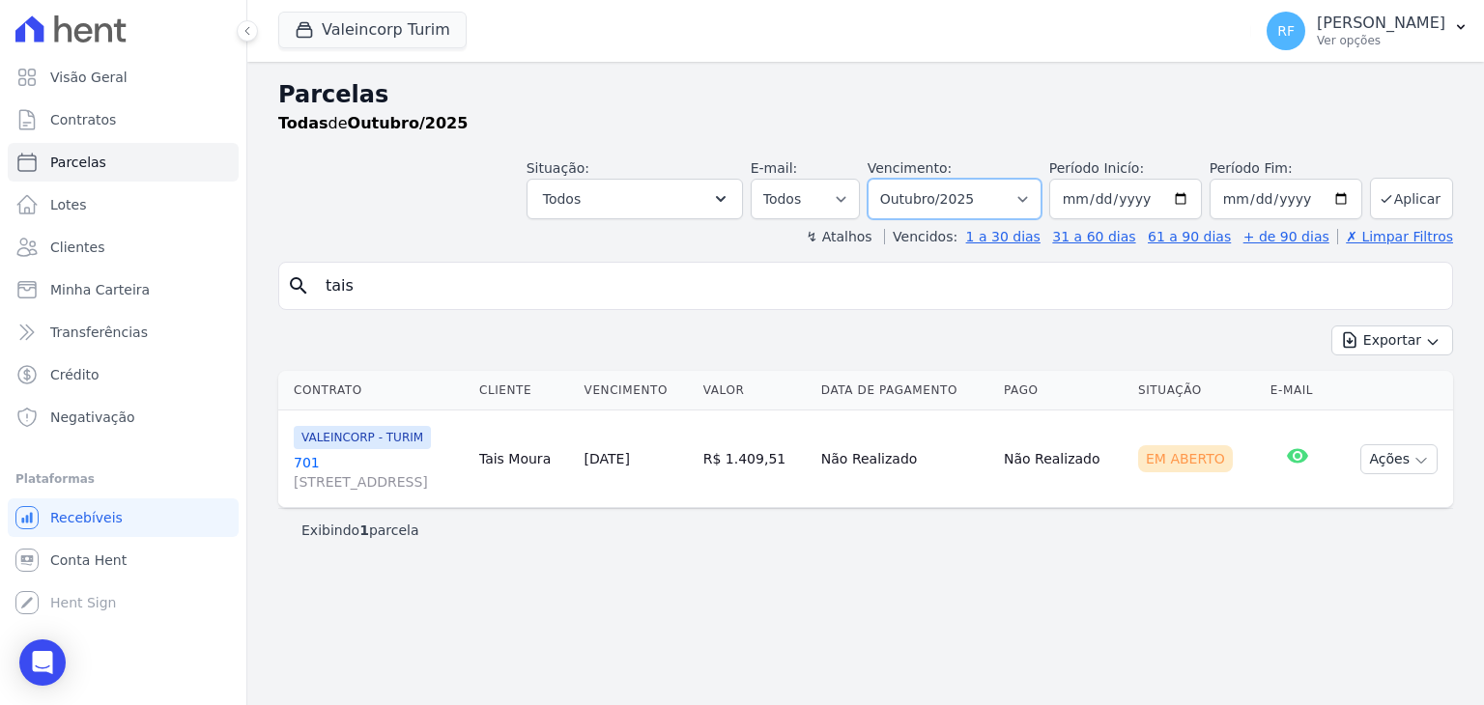
click at [960, 198] on select "Filtrar por período ──────── Todos os meses Julho/2024 Agosto/2024 Setembro/202…" at bounding box center [954, 199] width 174 height 41
select select "all"
click at [897, 179] on select "Filtrar por período ──────── Todos os meses Julho/2024 Agosto/2024 Setembro/202…" at bounding box center [954, 199] width 174 height 41
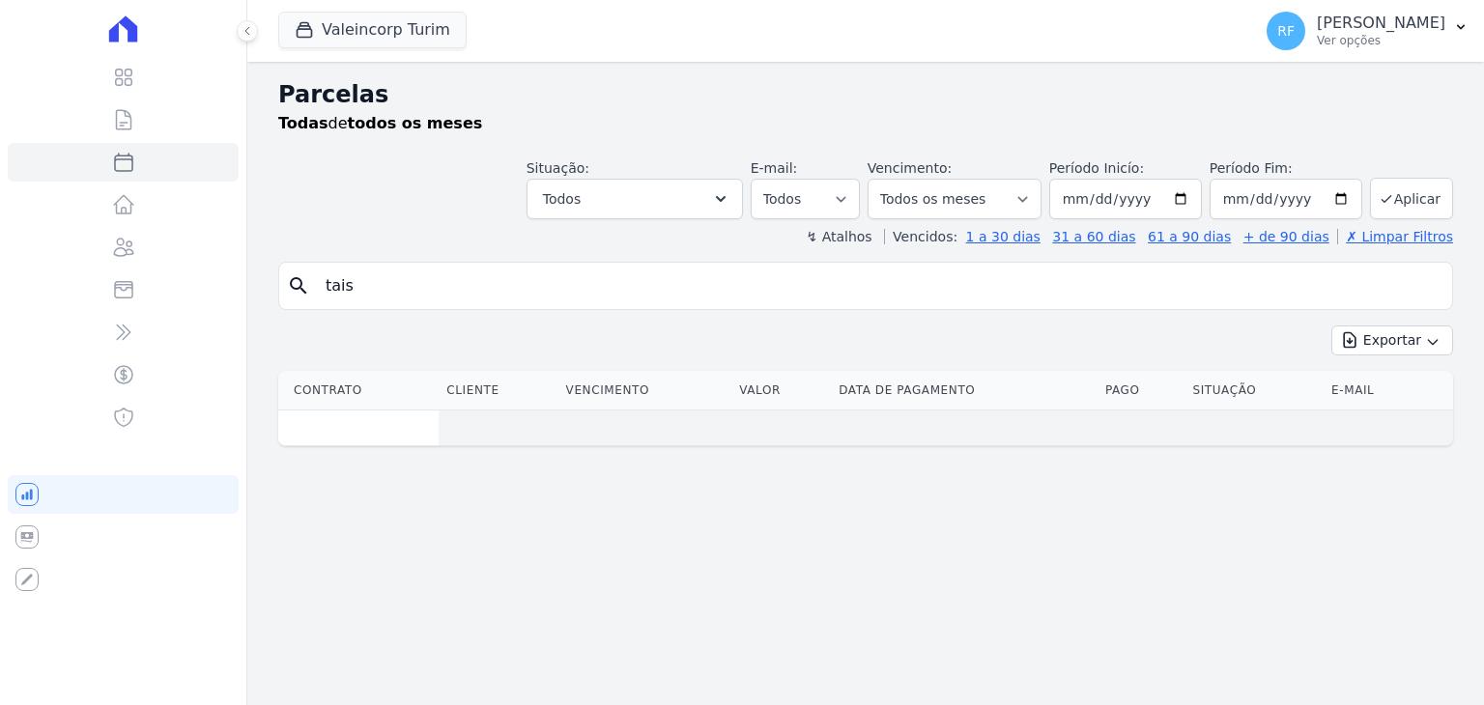
select select
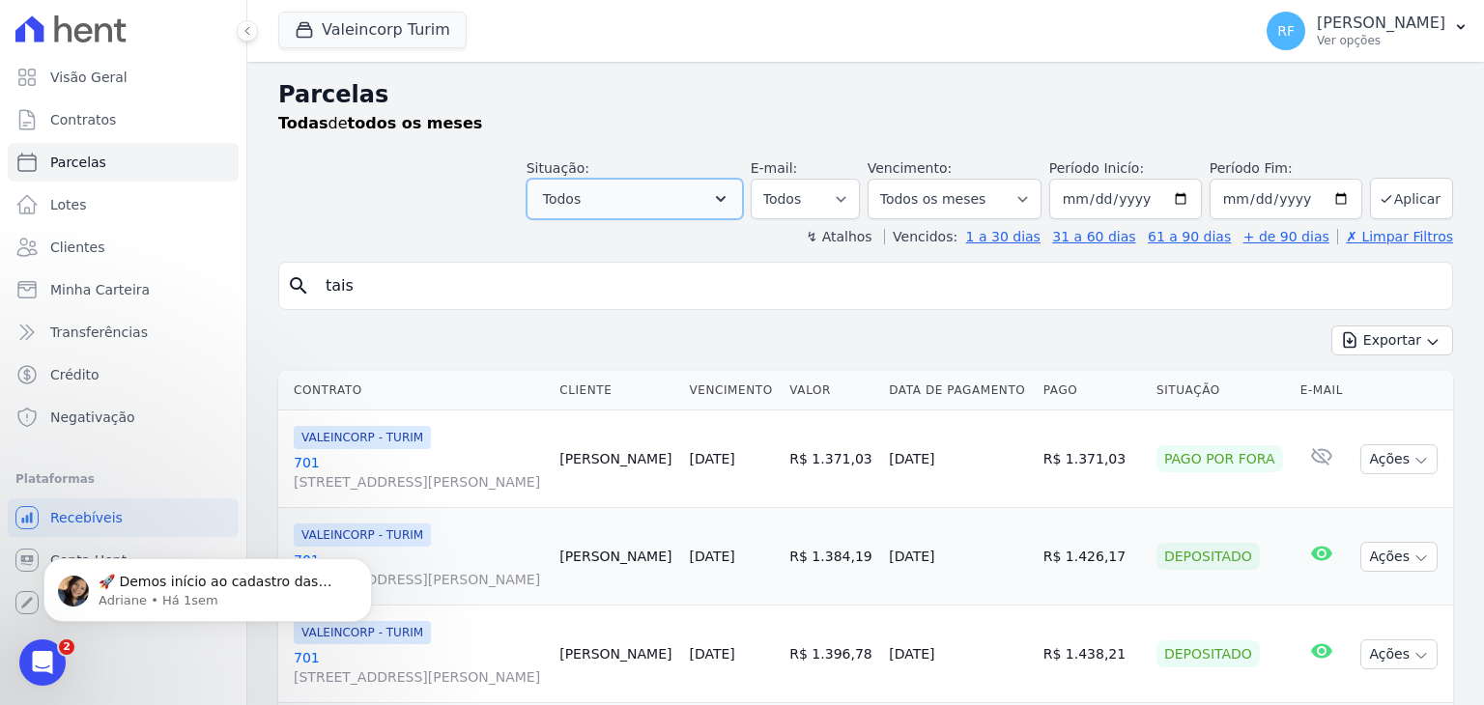
click at [743, 195] on button "Todos" at bounding box center [634, 199] width 216 height 41
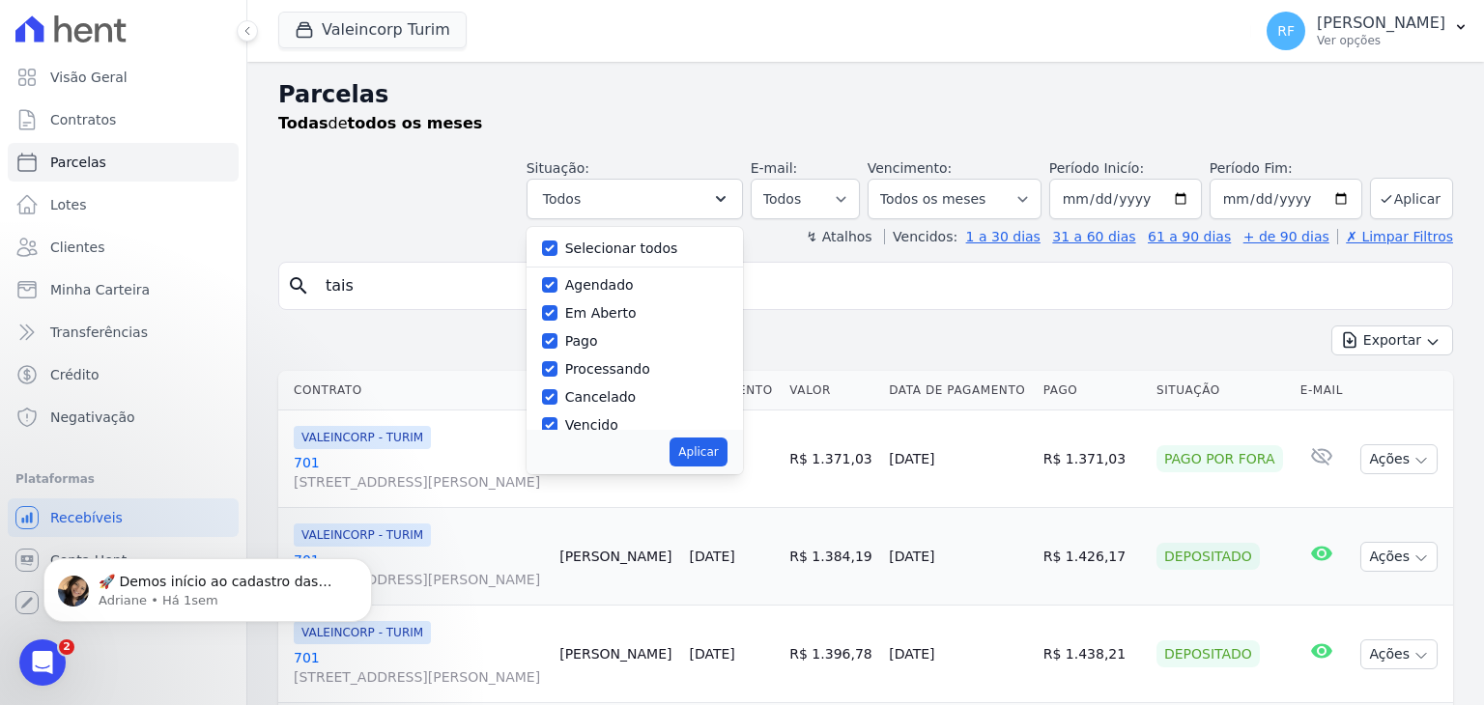
click at [1109, 335] on div "Exportar Exportar PDF Exportar CSV" at bounding box center [865, 348] width 1175 height 45
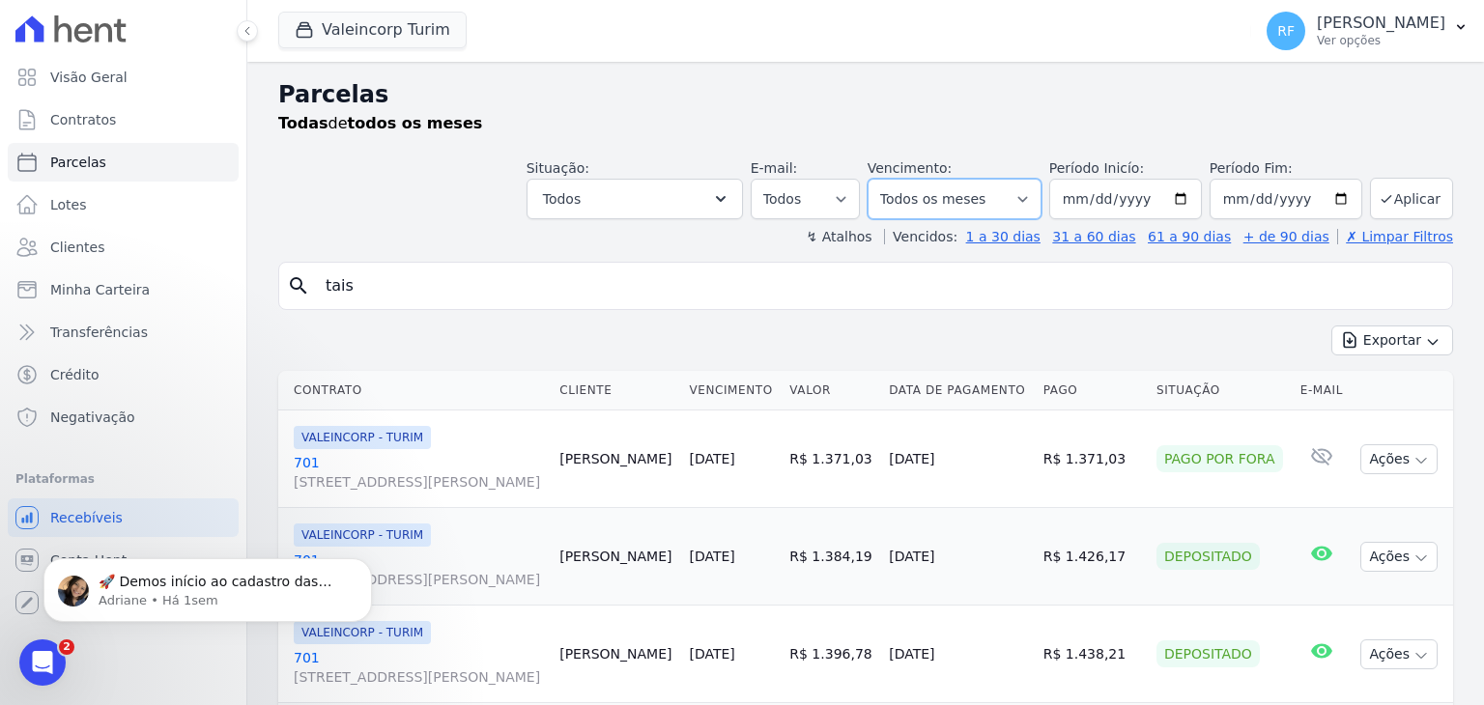
click at [1011, 206] on select "Filtrar por período ──────── Todos os meses Julho/2024 Agosto/2024 Setembro/202…" at bounding box center [954, 199] width 174 height 41
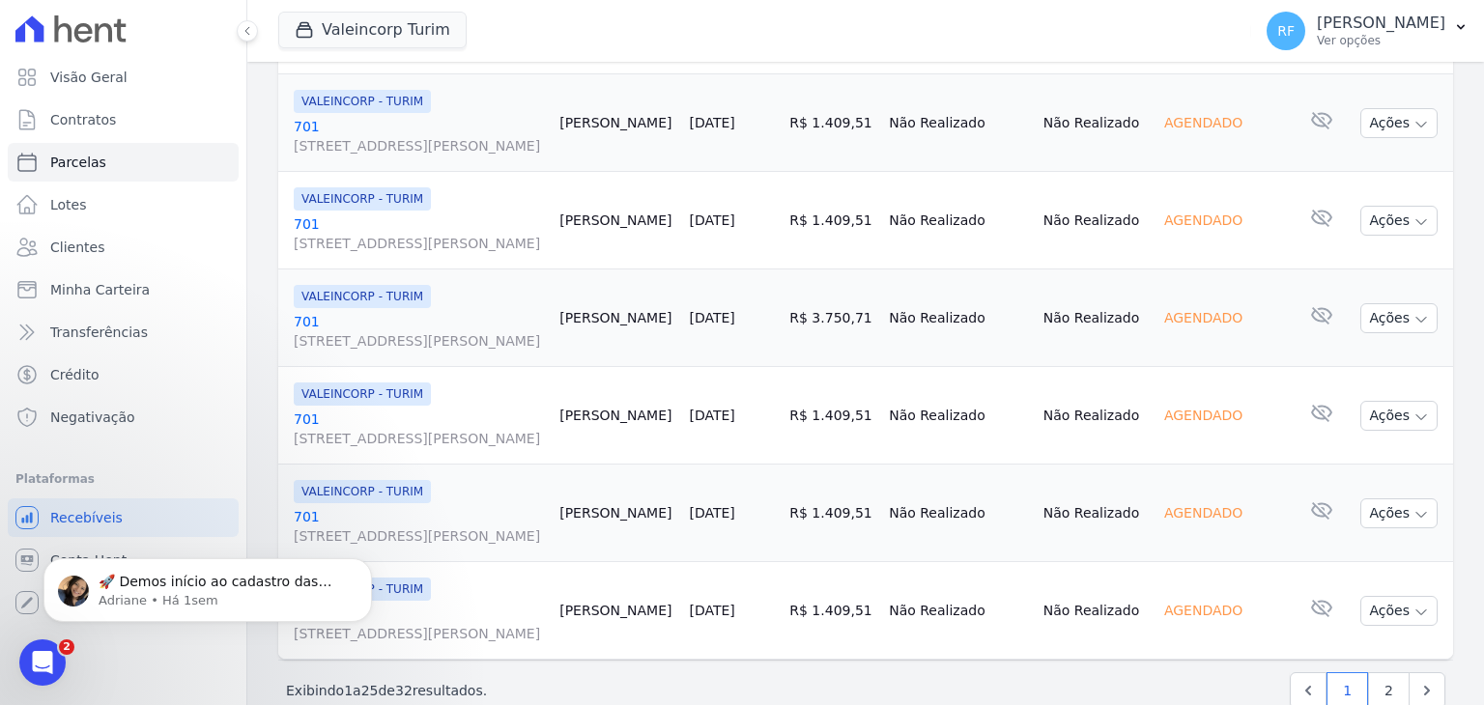
scroll to position [2222, 0]
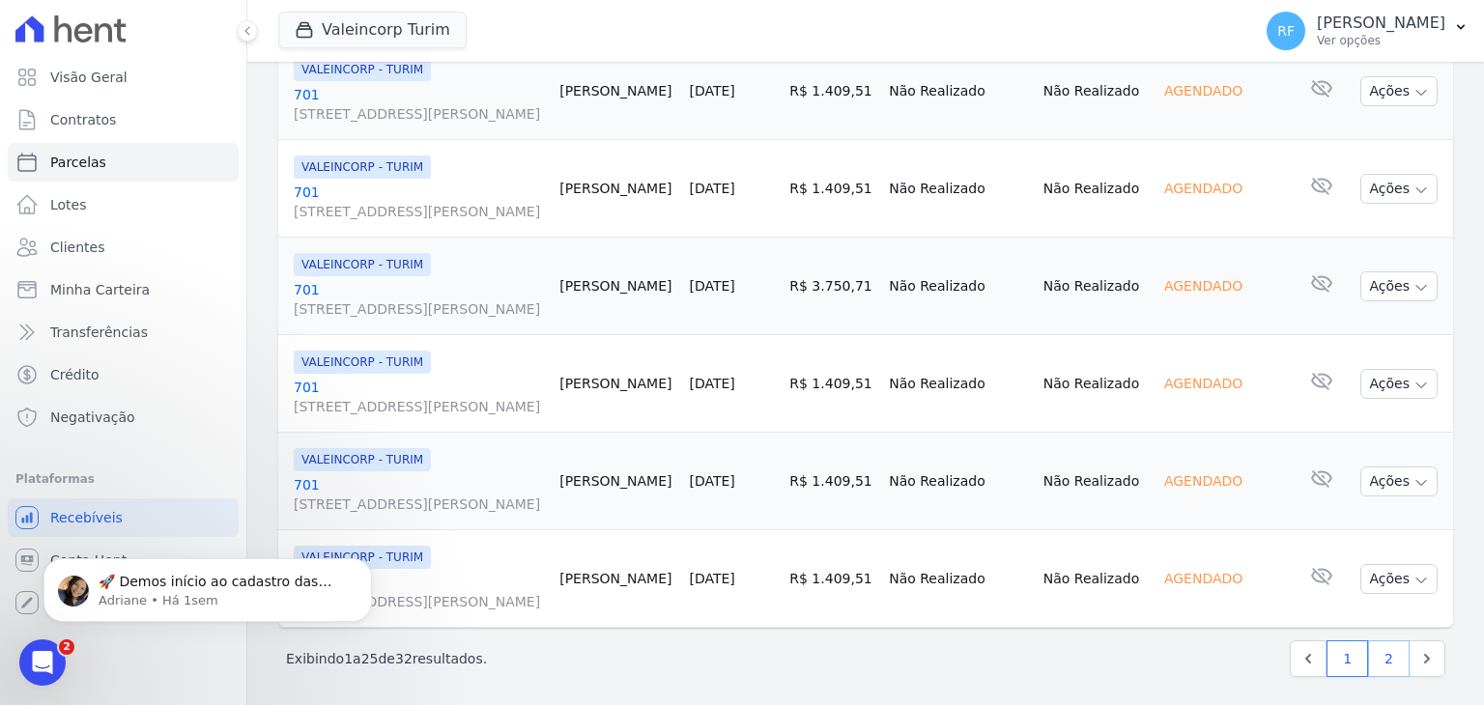
click at [1378, 655] on link "2" at bounding box center [1389, 658] width 42 height 37
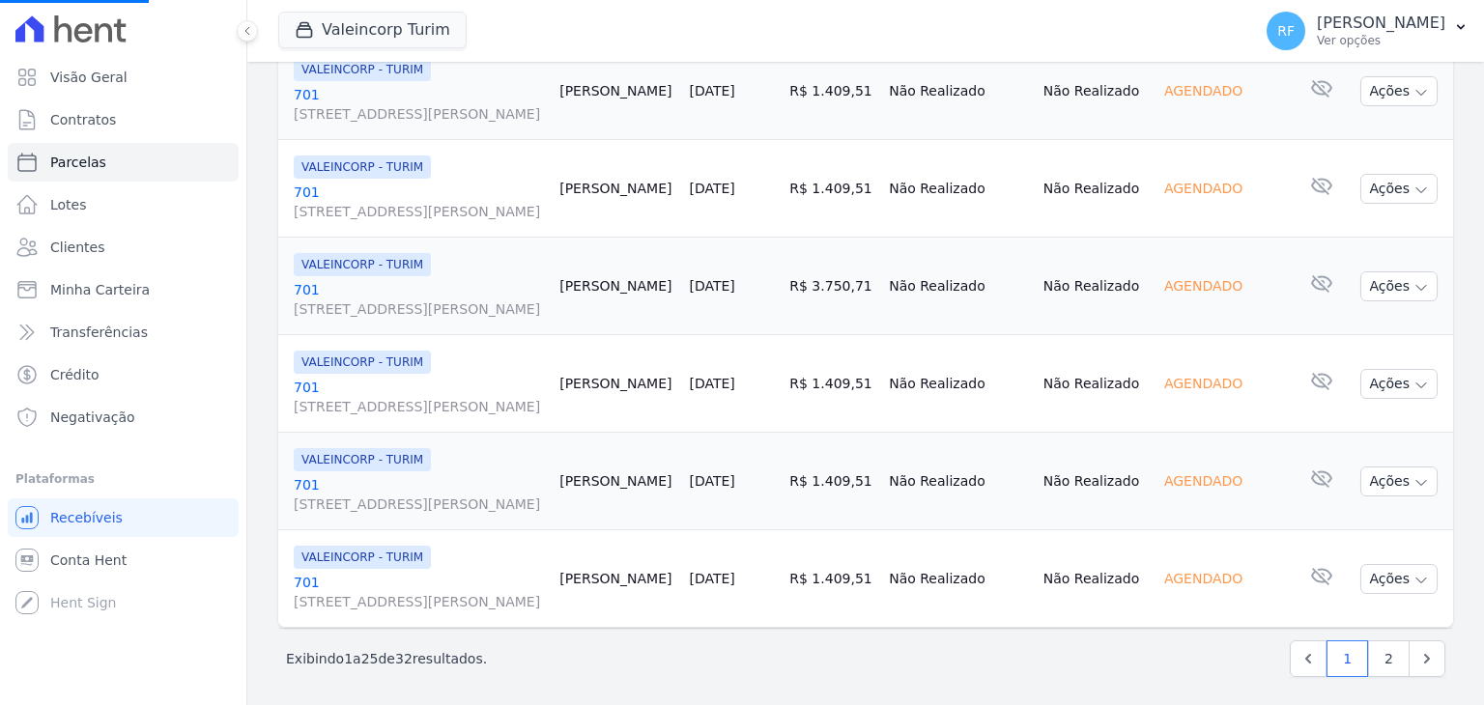
select select
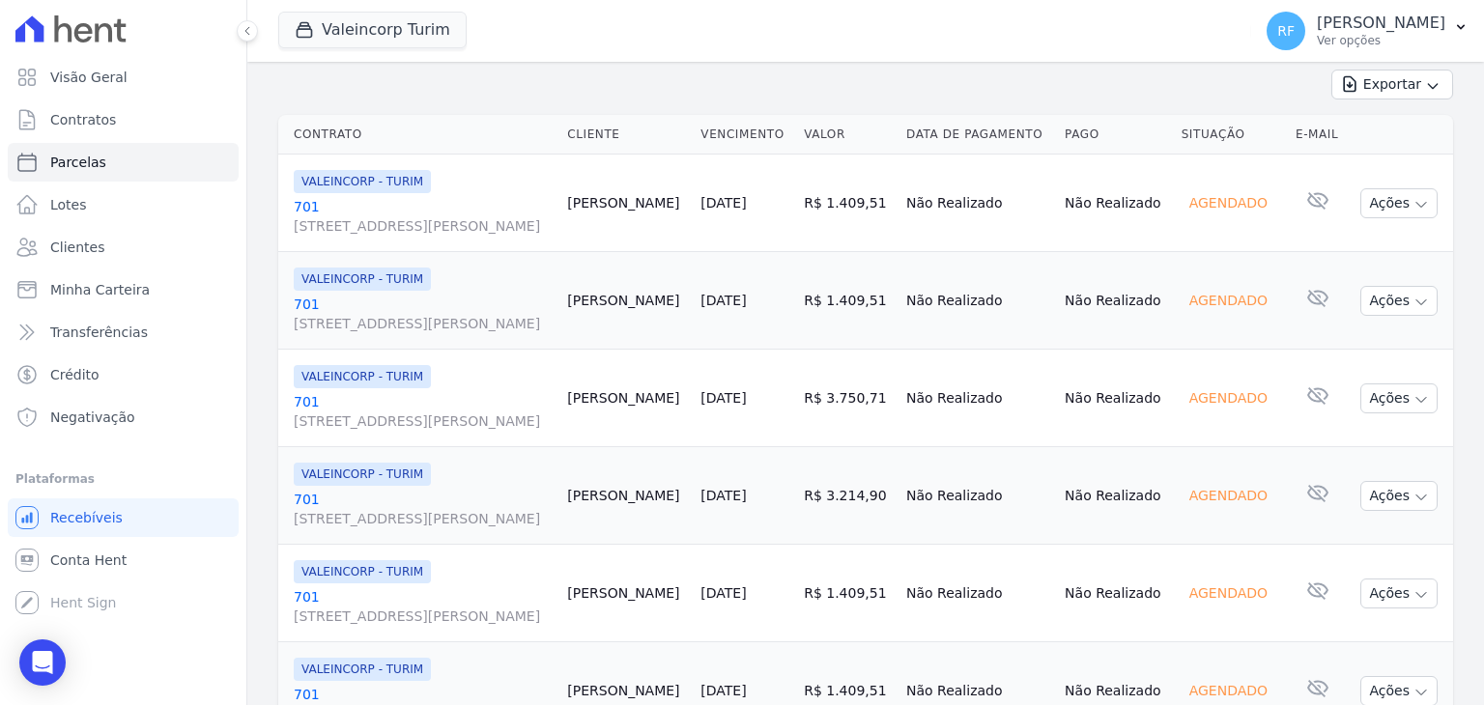
scroll to position [290, 0]
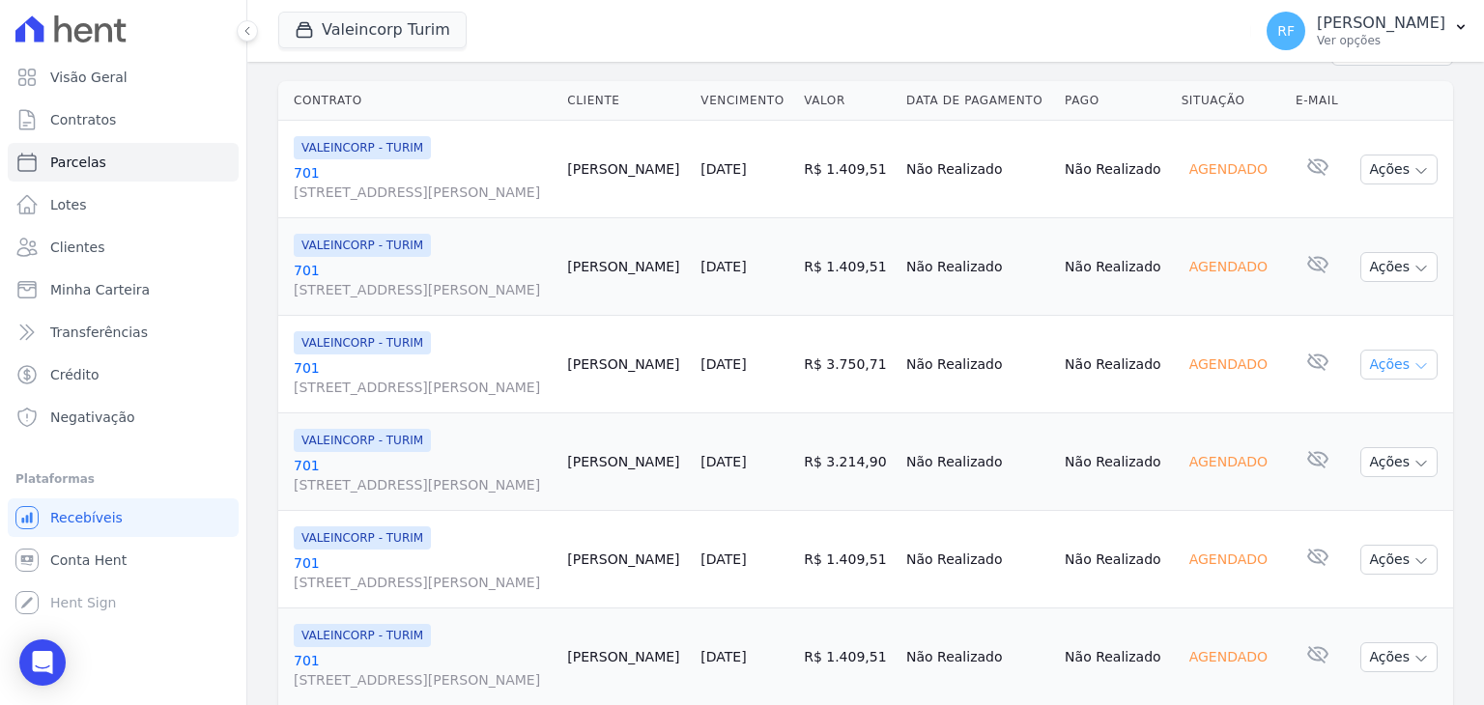
click at [1380, 367] on button "Ações" at bounding box center [1398, 365] width 77 height 30
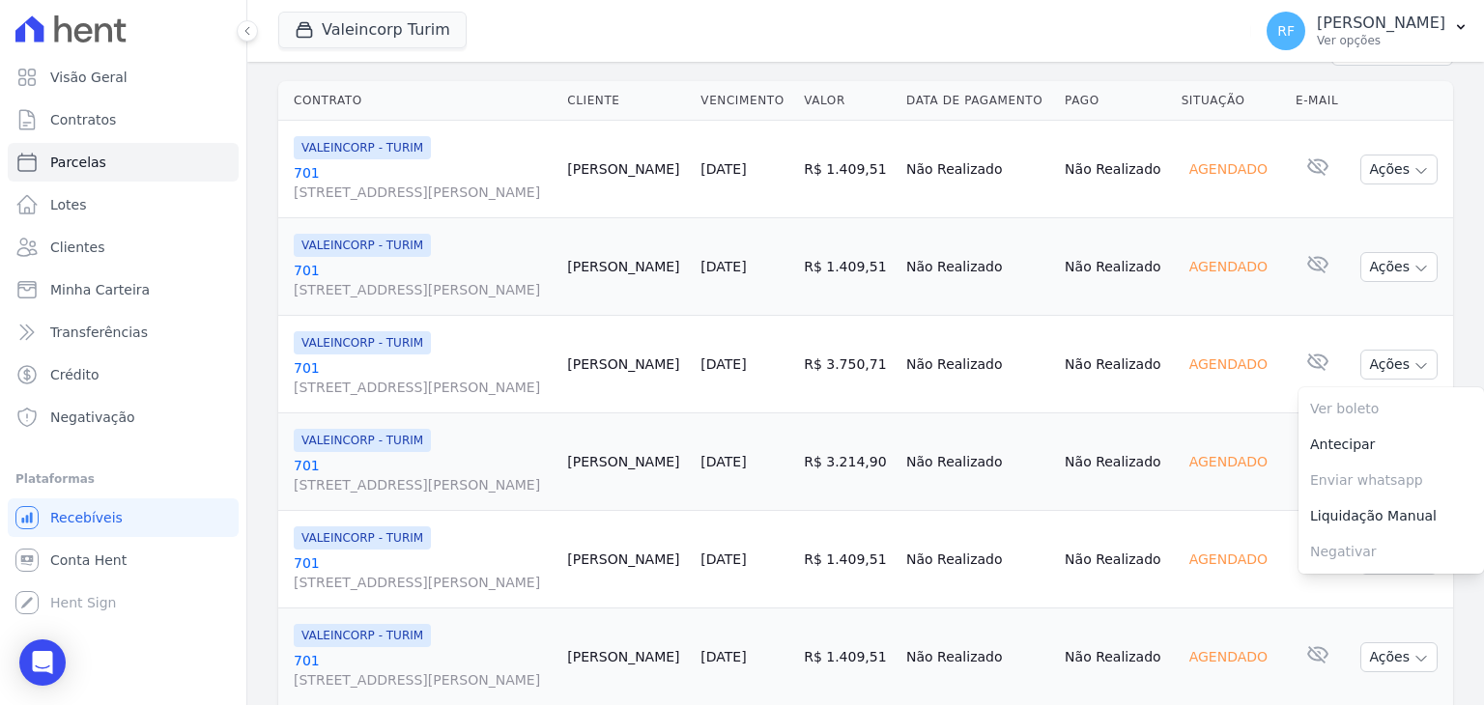
click at [1466, 301] on div "Contrato Cliente Vencimento Valor Data de Pagamento Pago Situação E-mail VALEIN…" at bounding box center [865, 442] width 1236 height 738
